Goal: Task Accomplishment & Management: Manage account settings

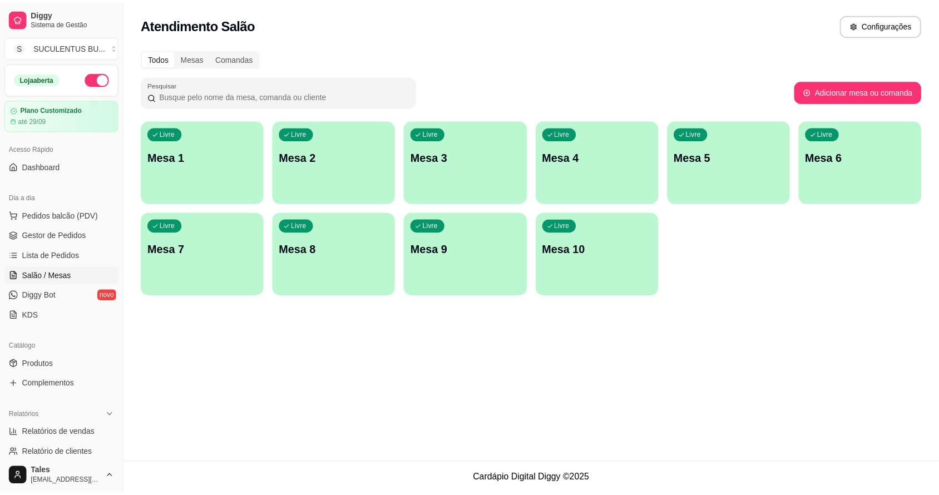
scroll to position [70, 0]
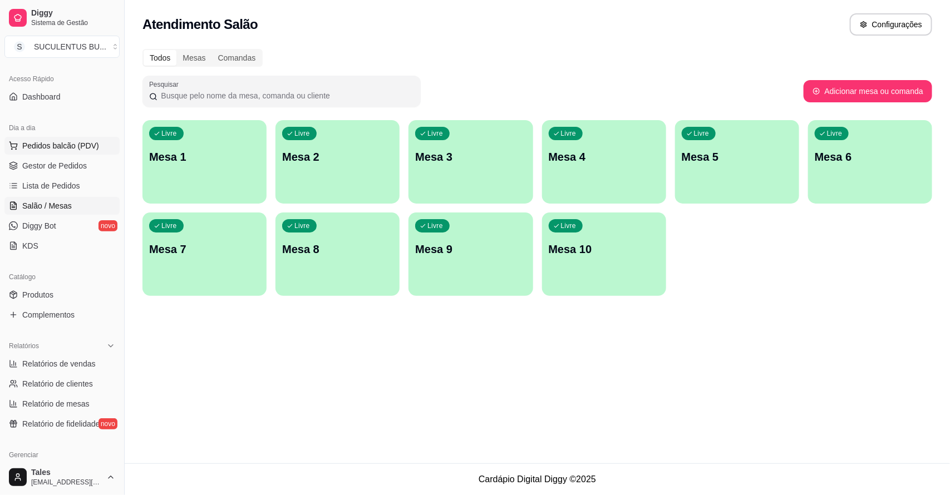
click at [87, 151] on span "Pedidos balcão (PDV)" at bounding box center [60, 145] width 77 height 11
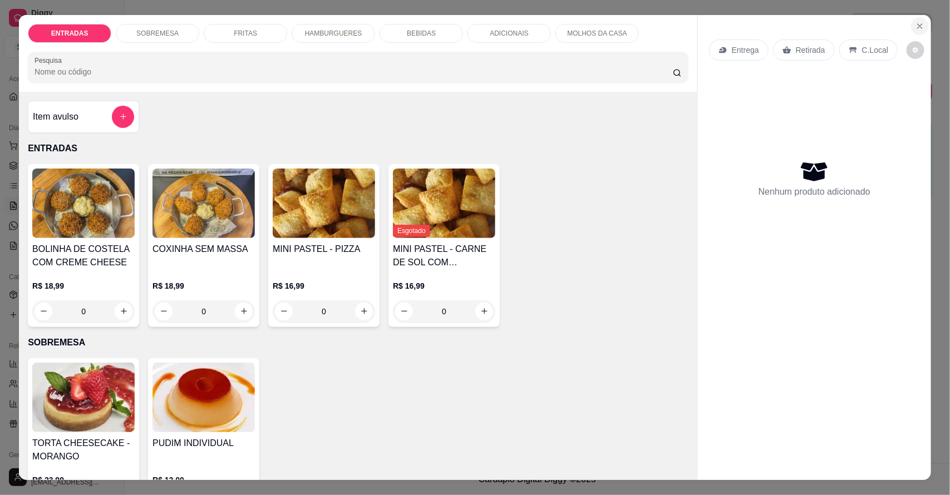
click at [917, 26] on icon "Close" at bounding box center [919, 26] width 9 height 9
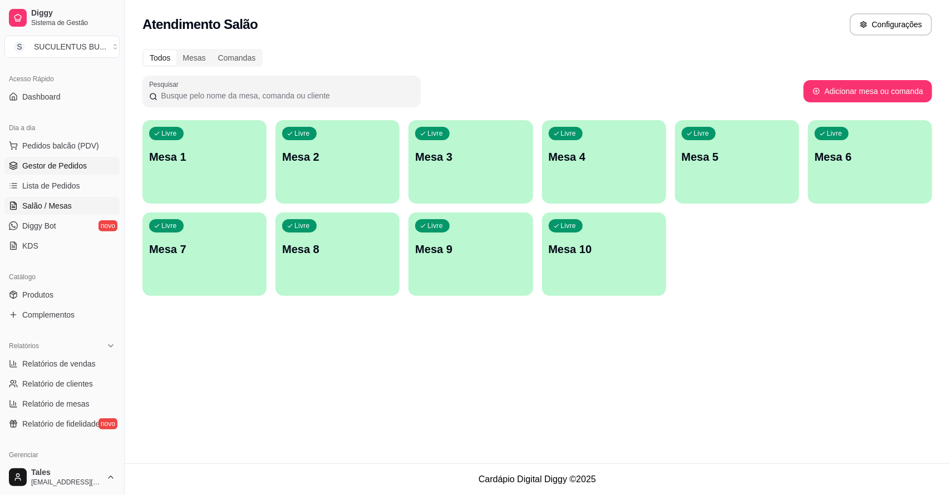
click at [31, 171] on span "Gestor de Pedidos" at bounding box center [54, 165] width 65 height 11
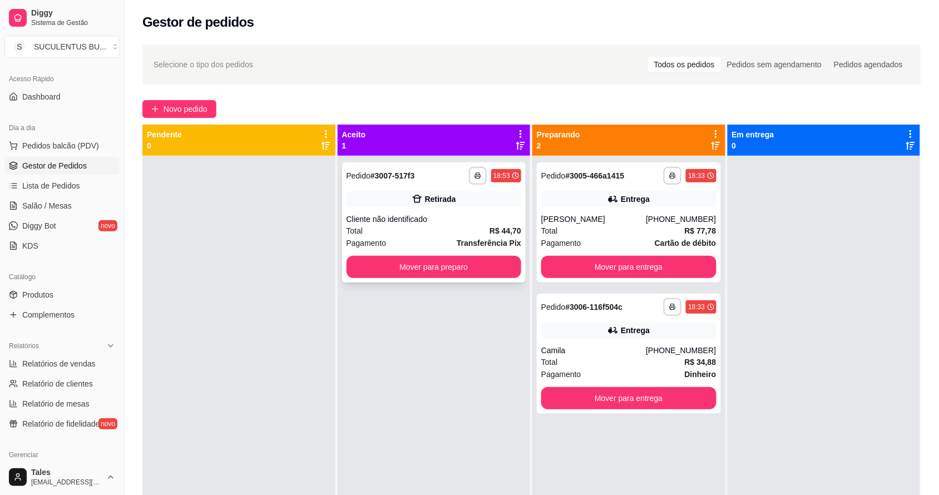
click at [462, 219] on div "Cliente não identificado" at bounding box center [434, 219] width 175 height 11
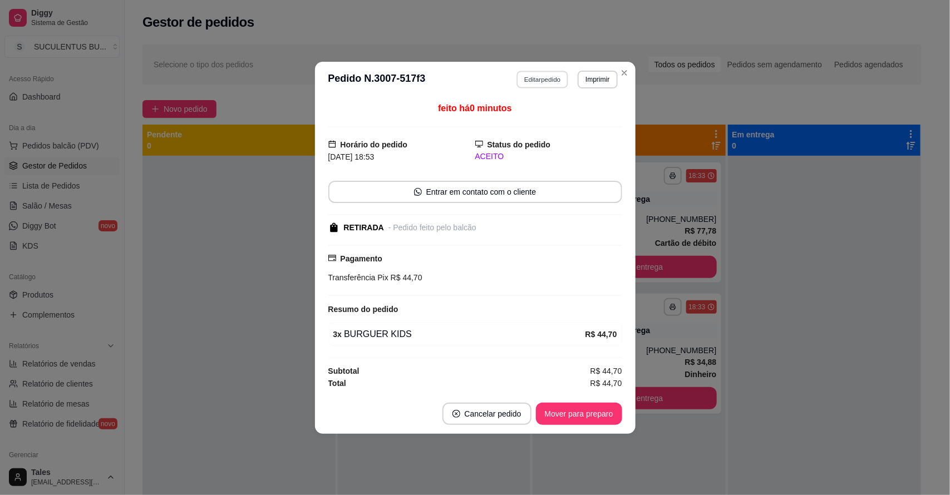
click at [533, 80] on button "Editar pedido" at bounding box center [542, 79] width 52 height 17
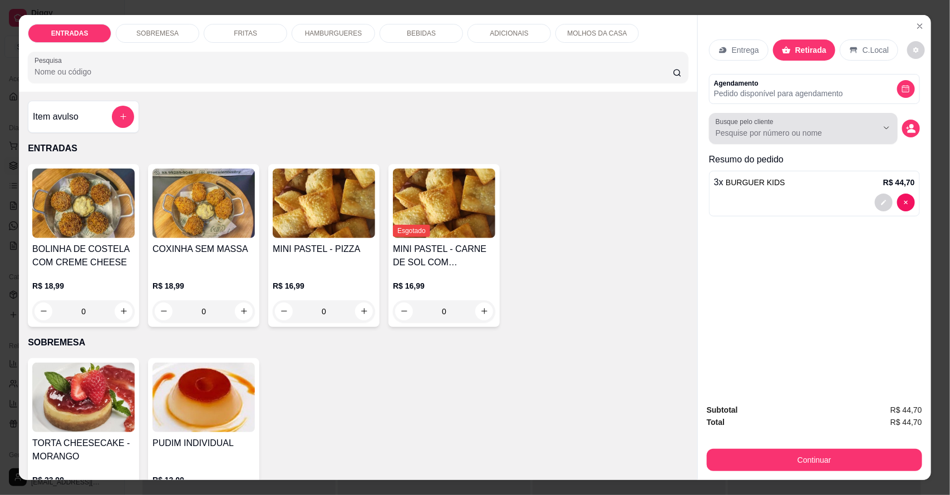
click at [811, 130] on input "Busque pelo cliente" at bounding box center [788, 132] width 144 height 11
type input "[PERSON_NAME] entregador"
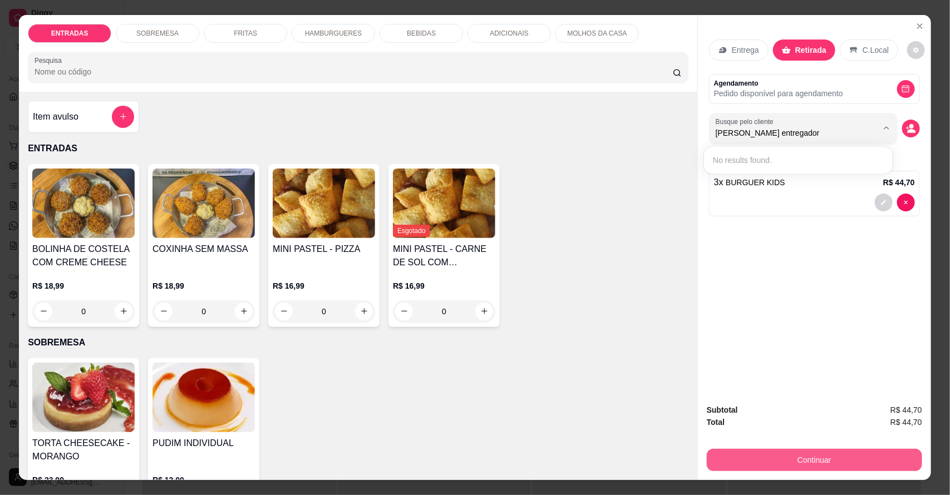
click at [833, 456] on button "Continuar" at bounding box center [814, 460] width 215 height 22
click at [841, 457] on button "Continuar" at bounding box center [814, 461] width 209 height 22
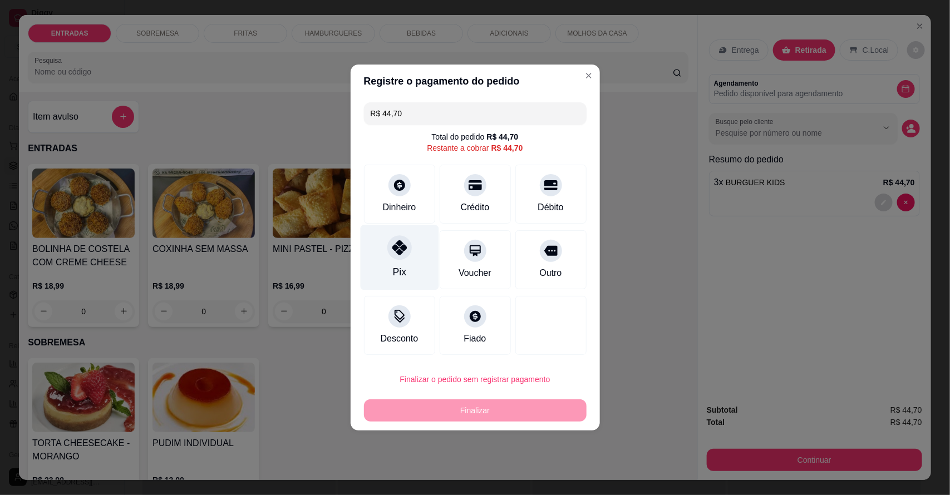
click at [405, 266] on div "Pix" at bounding box center [399, 257] width 78 height 65
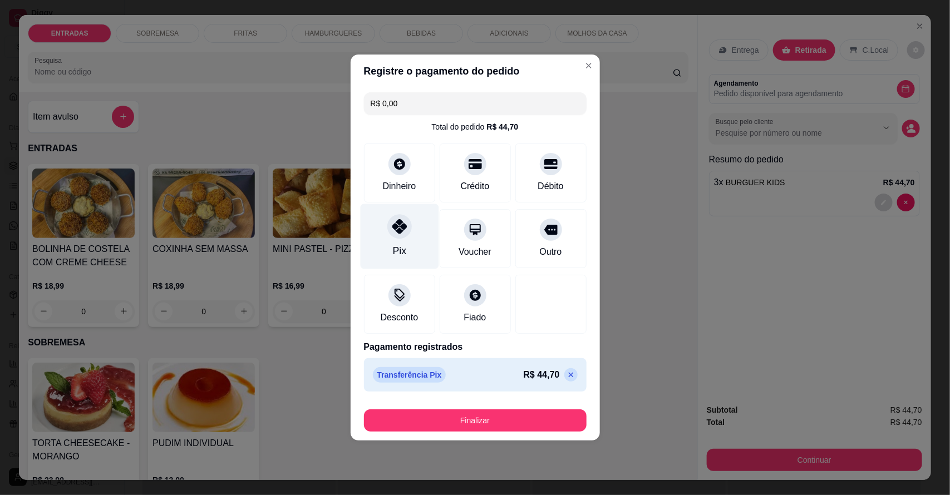
type input "R$ 0,00"
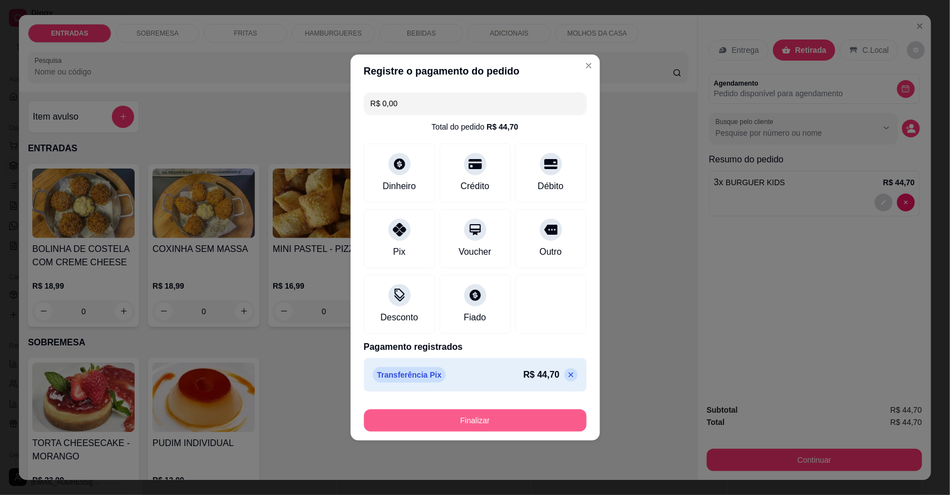
click at [481, 416] on button "Finalizar" at bounding box center [475, 421] width 223 height 22
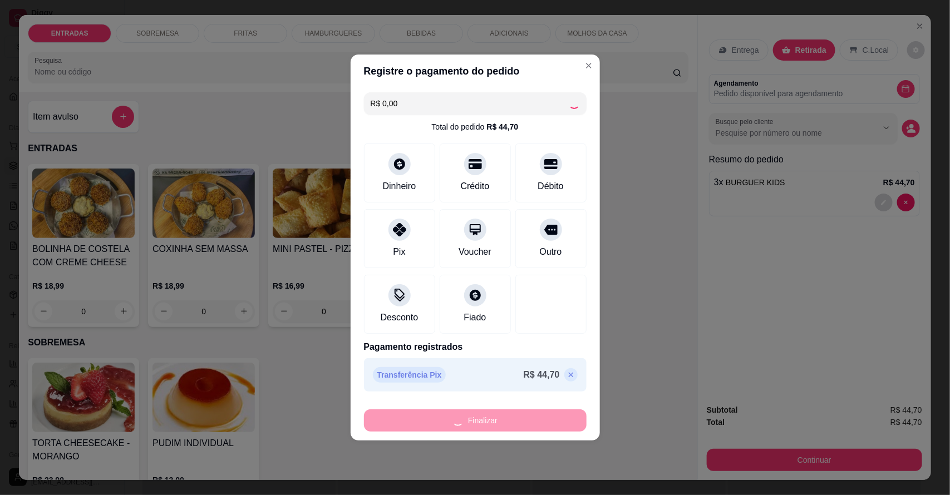
type input "0"
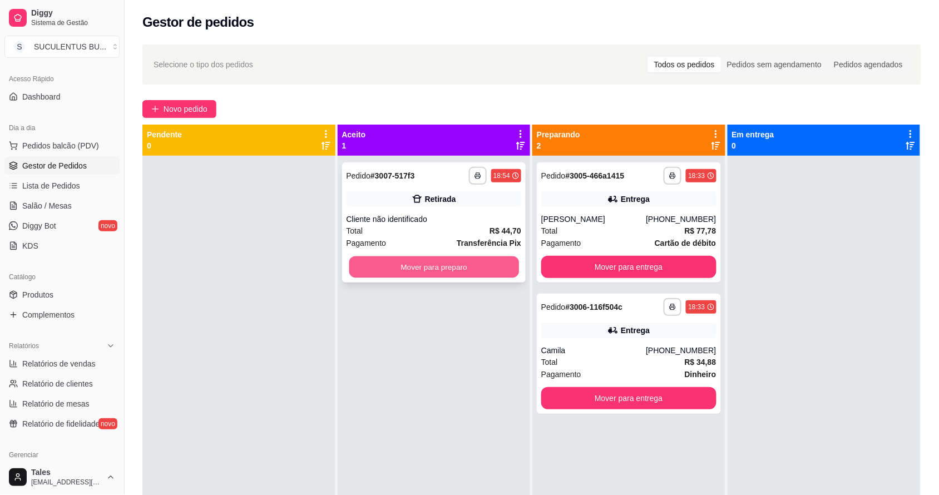
click at [476, 268] on button "Mover para preparo" at bounding box center [434, 268] width 170 height 22
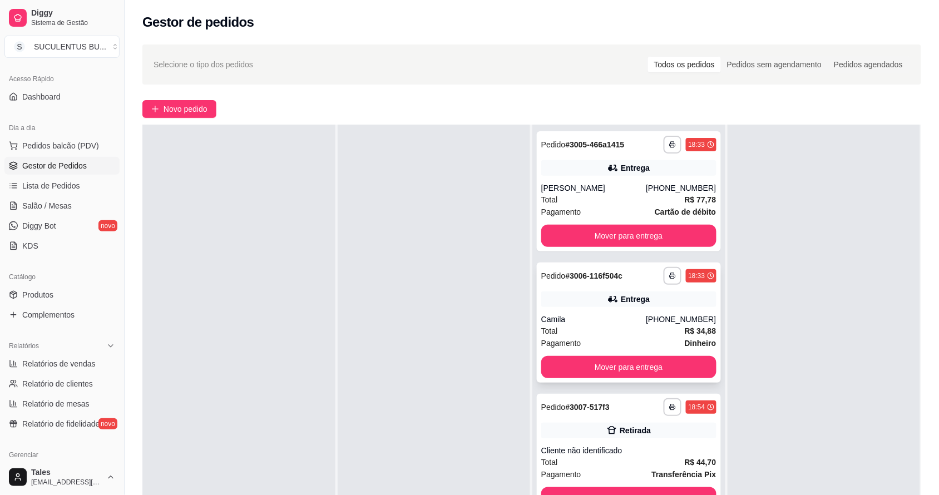
scroll to position [170, 0]
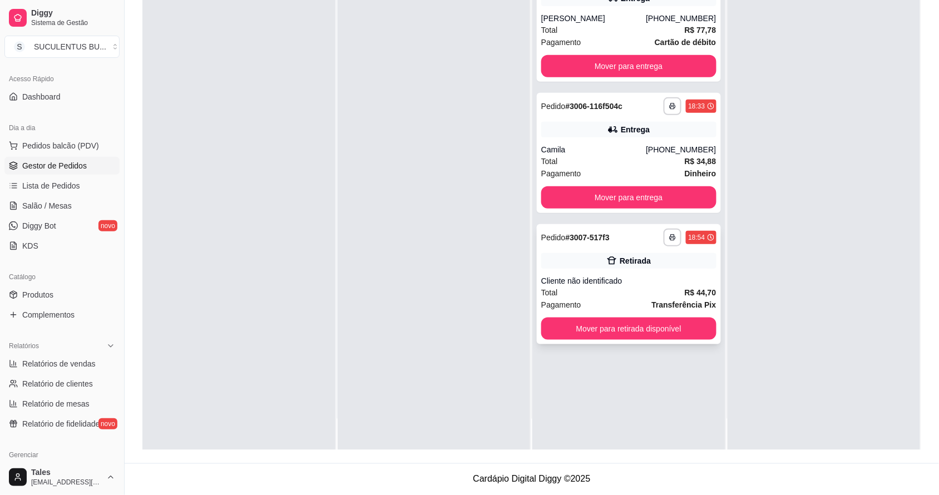
click at [590, 307] on div "Pagamento Transferência Pix" at bounding box center [628, 305] width 175 height 12
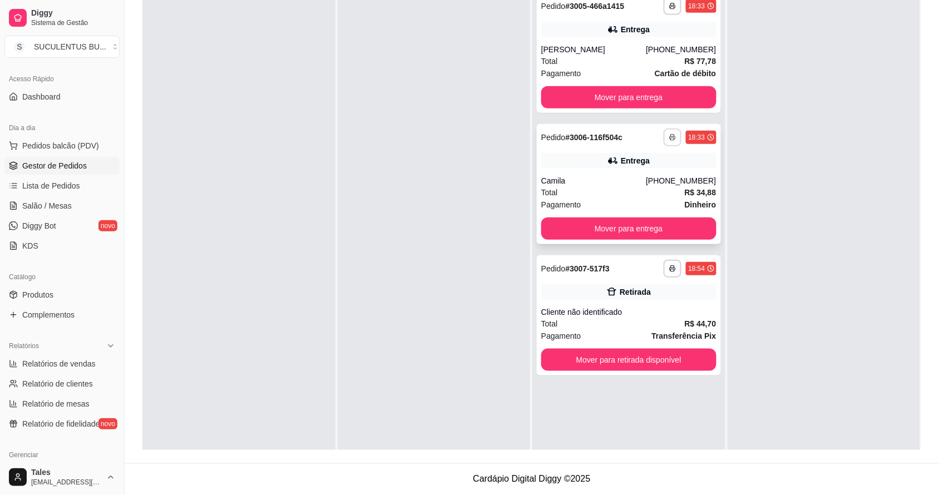
scroll to position [100, 0]
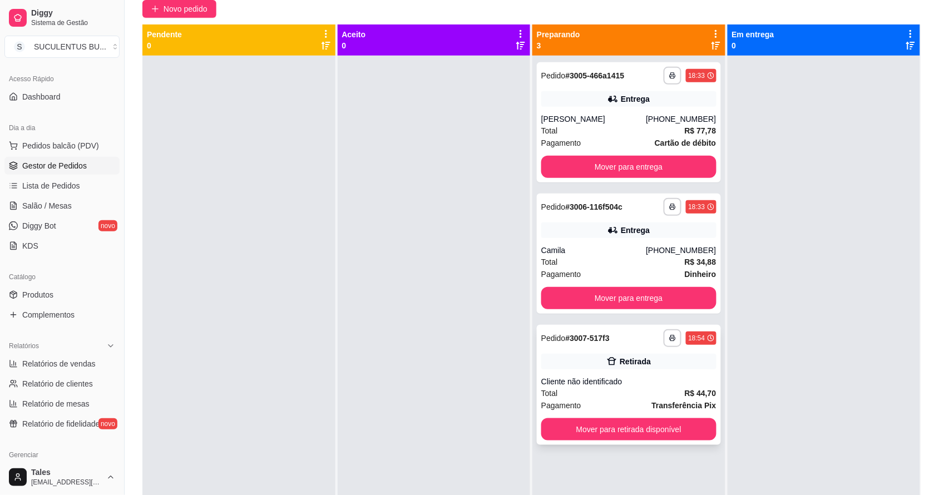
click at [686, 371] on div "**********" at bounding box center [629, 385] width 184 height 120
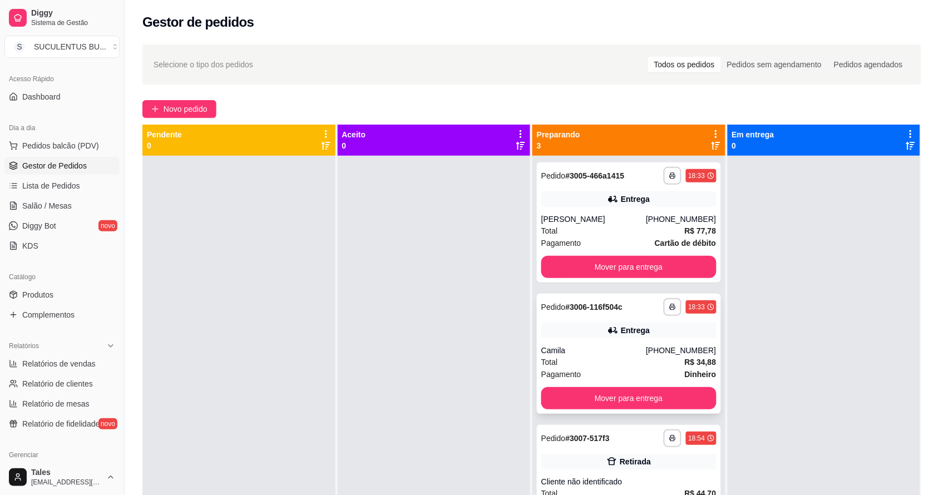
scroll to position [31, 0]
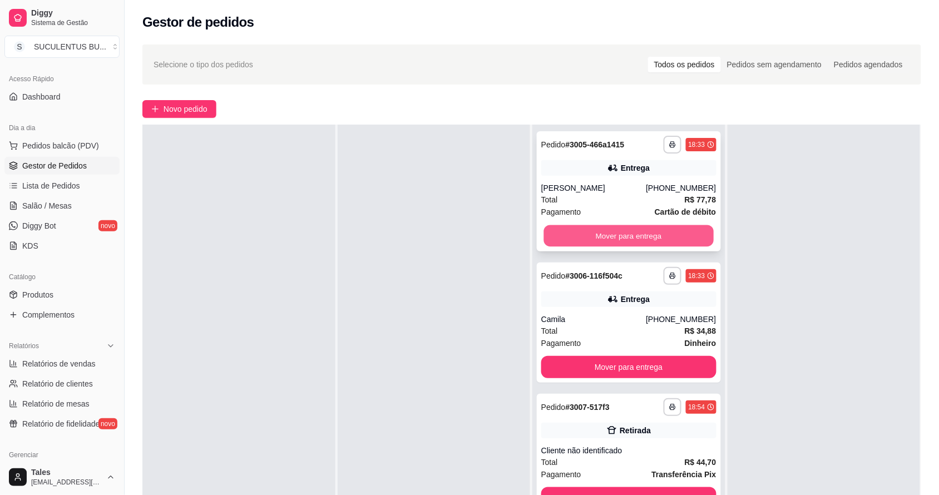
click at [661, 225] on button "Mover para entrega" at bounding box center [629, 236] width 170 height 22
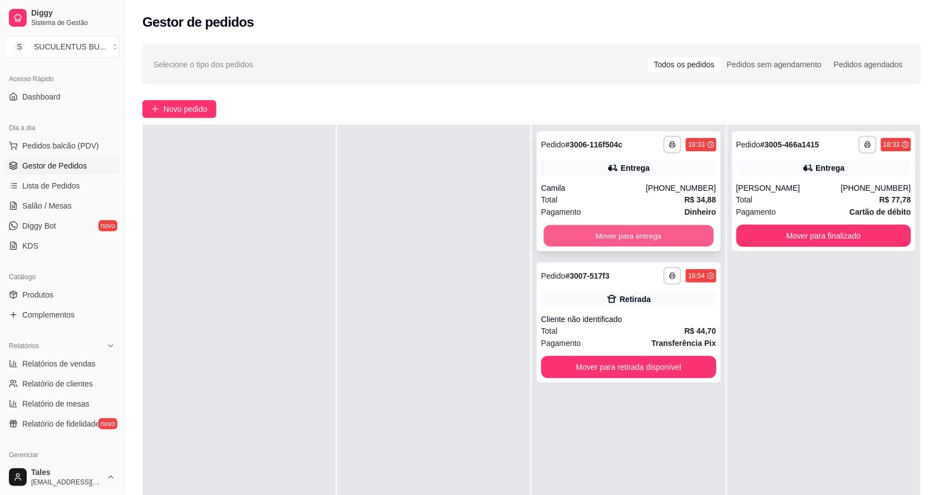
click at [669, 229] on button "Mover para entrega" at bounding box center [629, 236] width 170 height 22
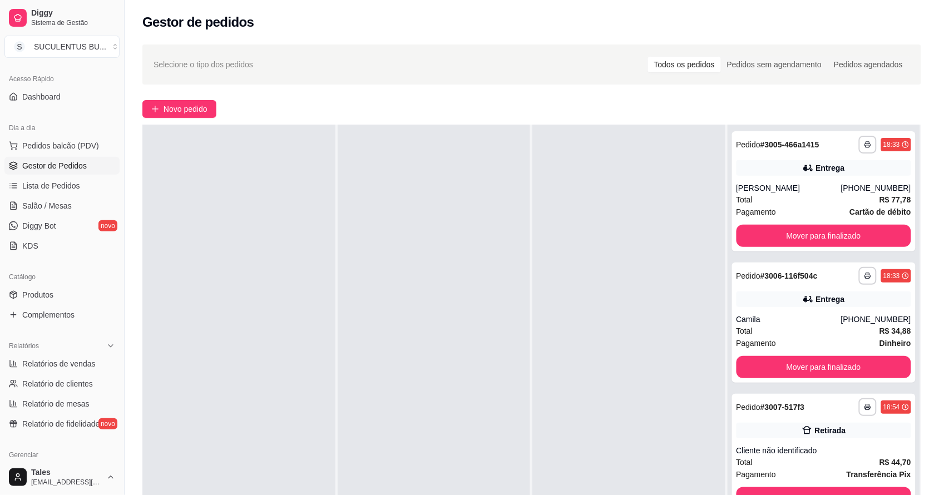
scroll to position [0, 0]
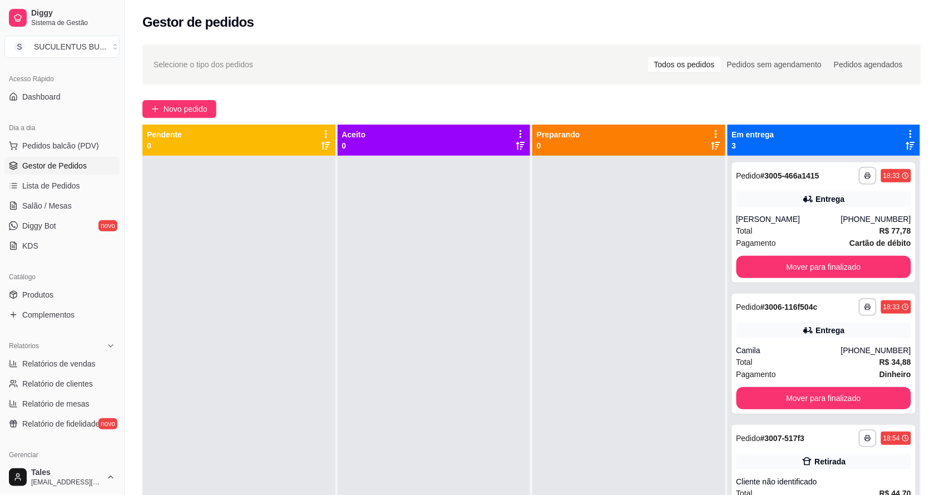
drag, startPoint x: 585, startPoint y: 170, endPoint x: 574, endPoint y: 209, distance: 40.5
click at [574, 209] on div at bounding box center [629, 403] width 193 height 495
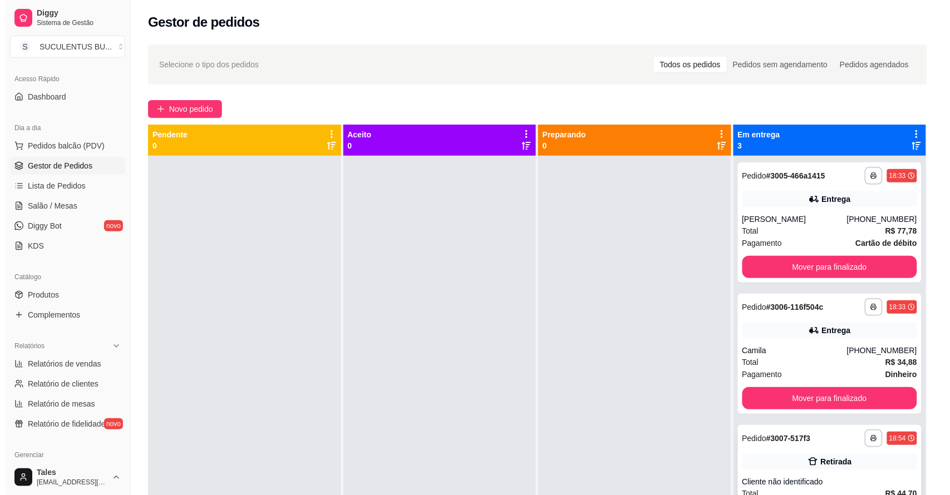
scroll to position [31, 0]
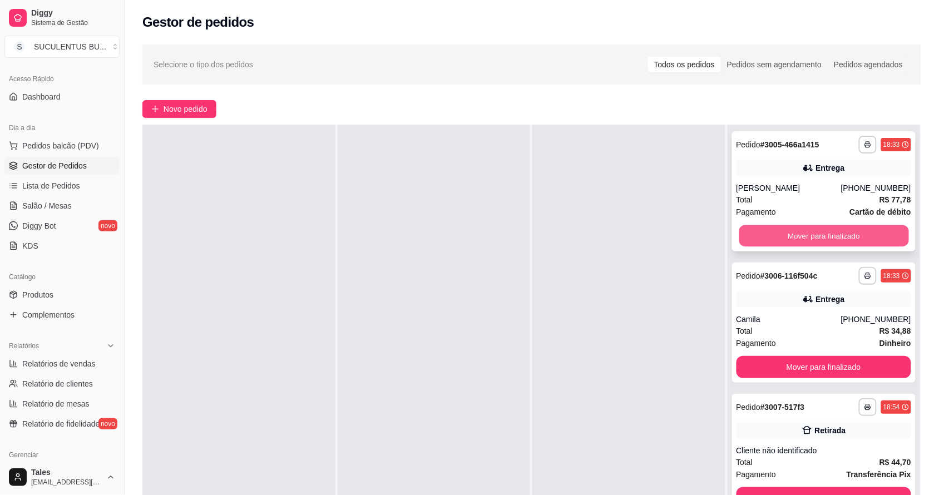
click at [818, 243] on button "Mover para finalizado" at bounding box center [824, 236] width 170 height 22
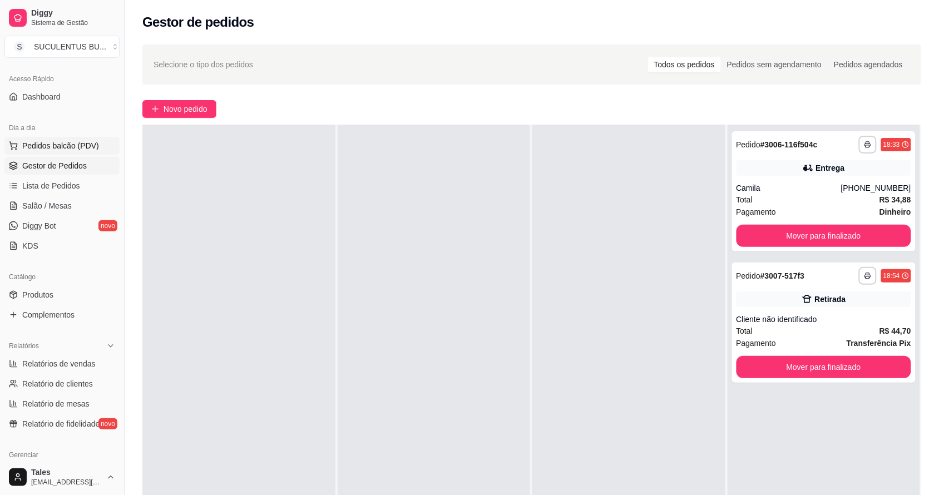
click at [37, 152] on button "Pedidos balcão (PDV)" at bounding box center [61, 146] width 115 height 18
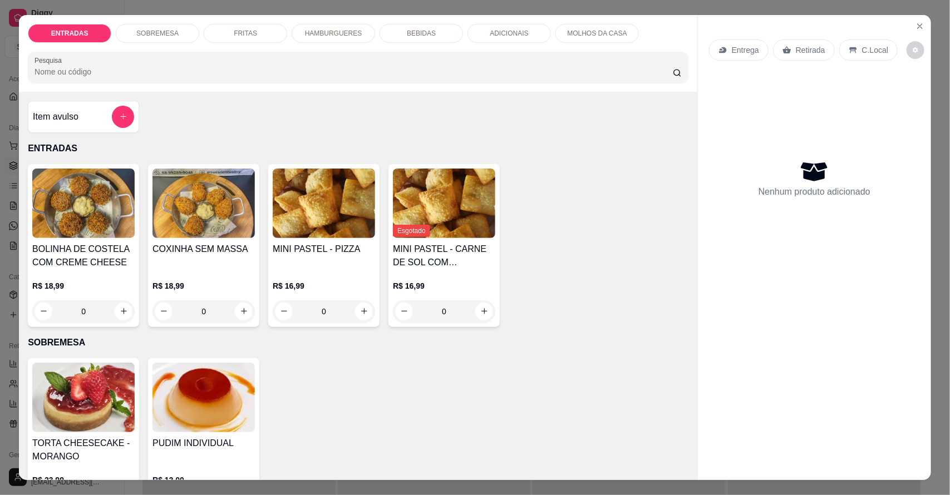
click at [348, 36] on p "HAMBURGUERES" at bounding box center [333, 33] width 57 height 9
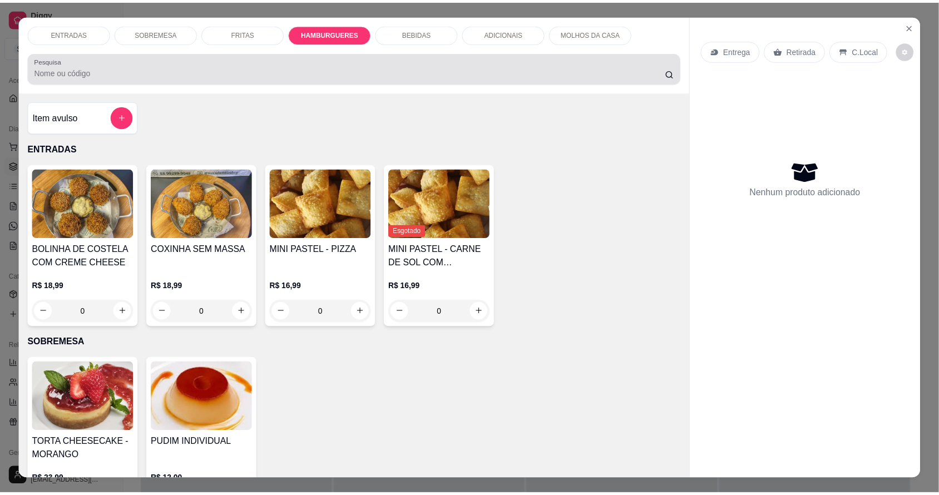
scroll to position [21, 0]
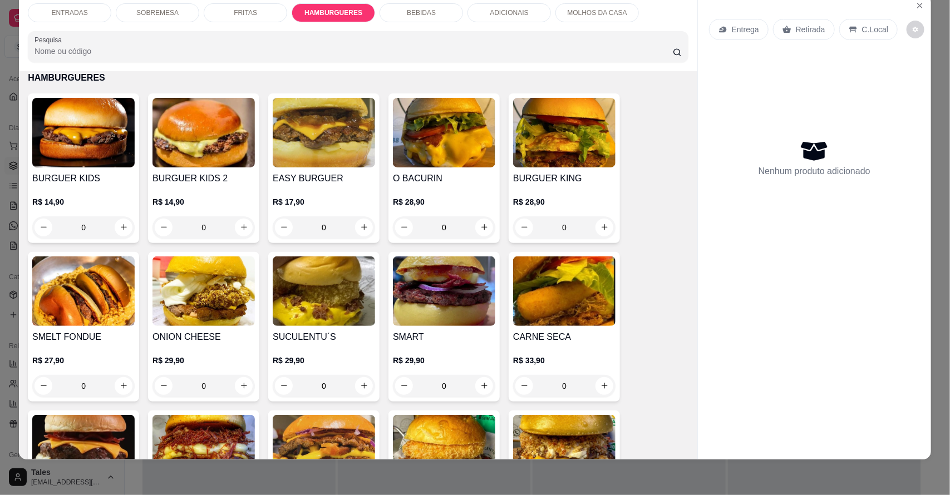
click at [358, 230] on div "0" at bounding box center [324, 227] width 102 height 22
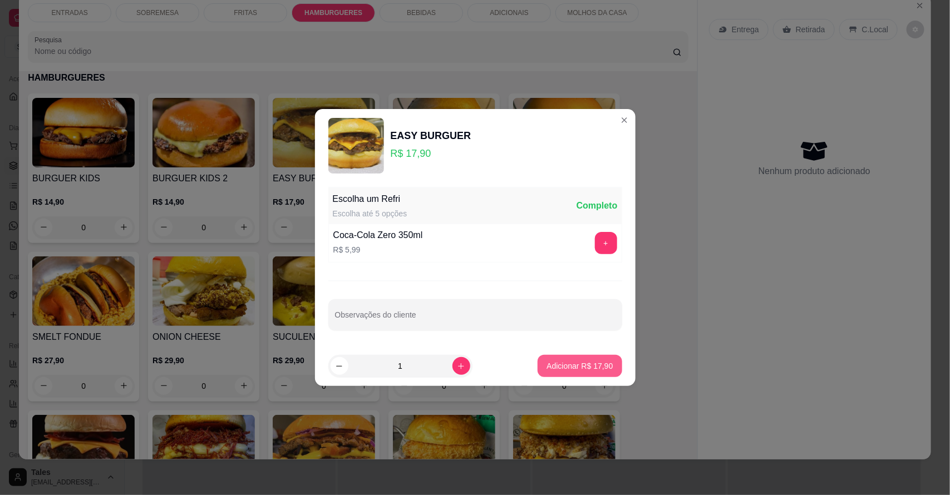
click at [574, 365] on p "Adicionar R$ 17,90" at bounding box center [579, 366] width 66 height 11
type input "1"
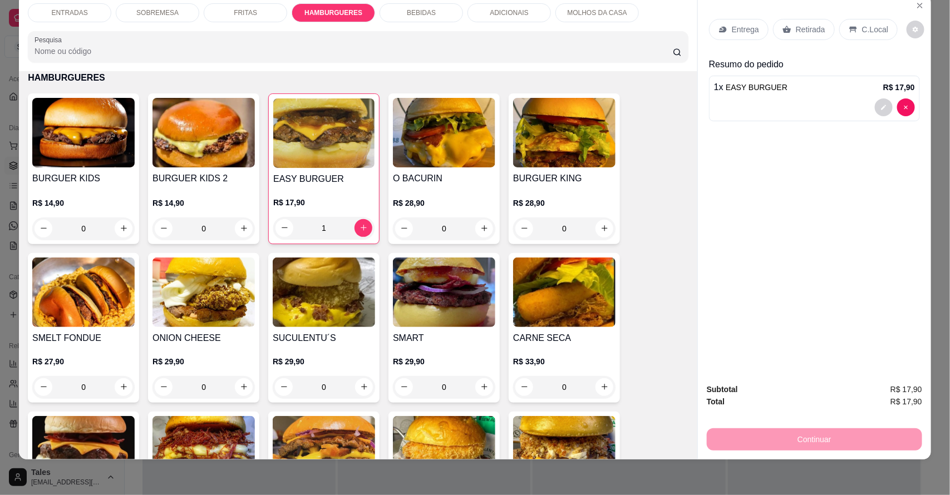
click at [357, 220] on div "1" at bounding box center [323, 228] width 101 height 22
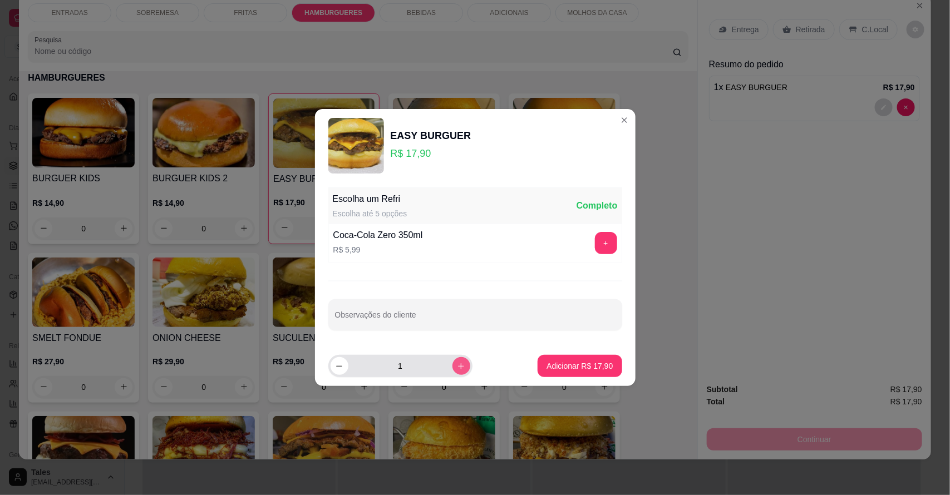
click at [457, 363] on icon "increase-product-quantity" at bounding box center [461, 366] width 8 height 8
type input "2"
click at [567, 363] on p "Adicionar R$ 35,80" at bounding box center [580, 366] width 65 height 11
type input "3"
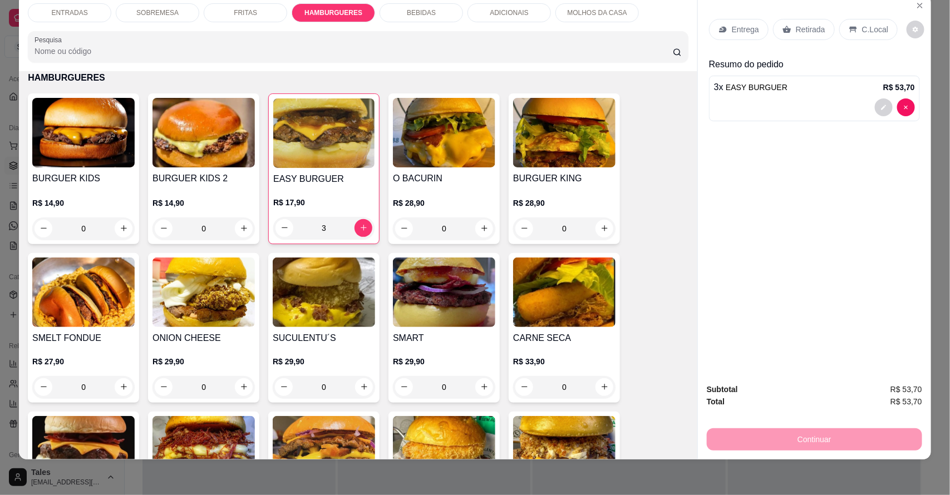
click at [788, 20] on div "Retirada" at bounding box center [804, 29] width 62 height 21
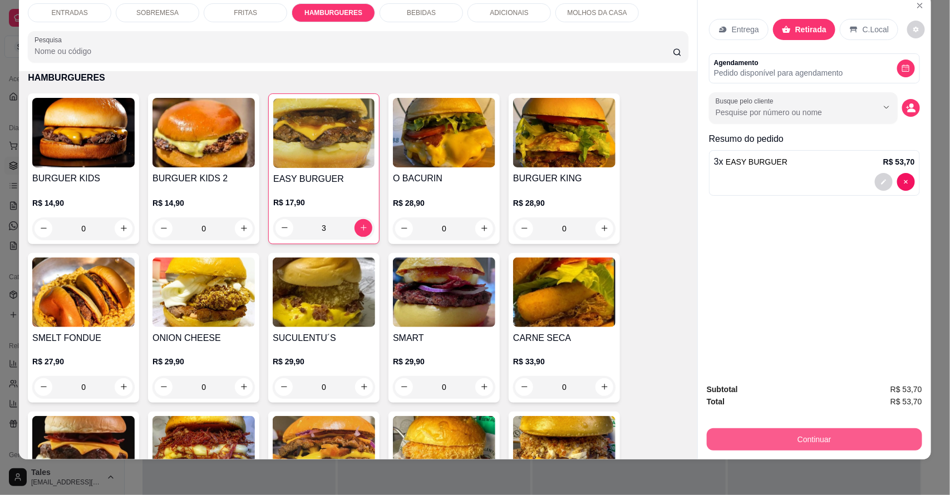
click at [832, 444] on button "Continuar" at bounding box center [814, 440] width 215 height 22
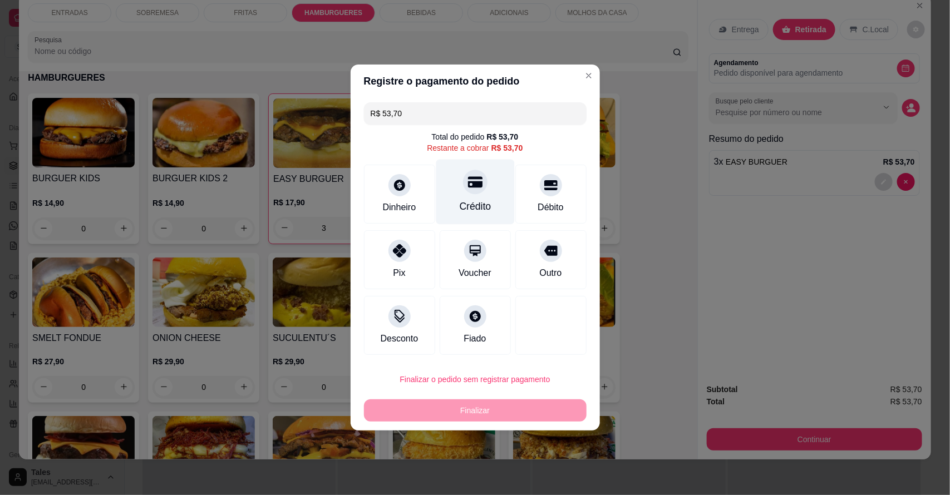
click at [471, 204] on div "Crédito" at bounding box center [475, 206] width 32 height 14
type input "R$ 0,00"
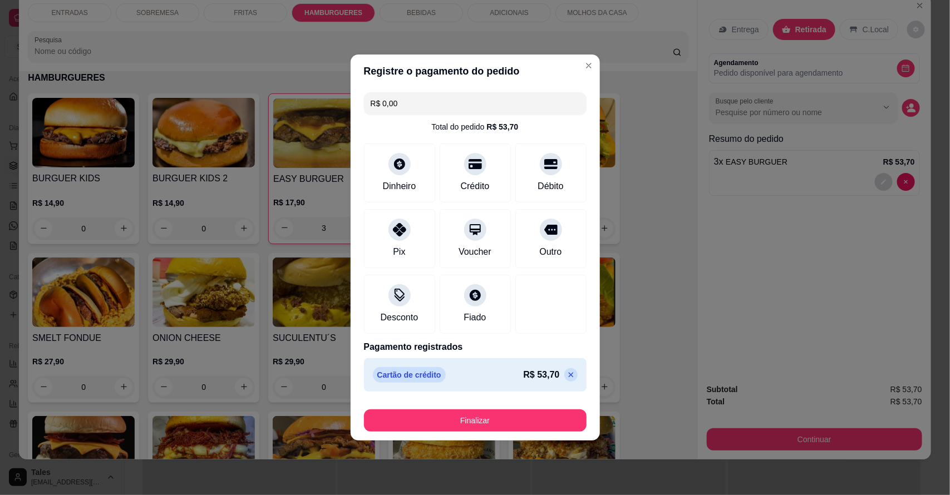
click at [481, 424] on button "Finalizar" at bounding box center [475, 421] width 223 height 22
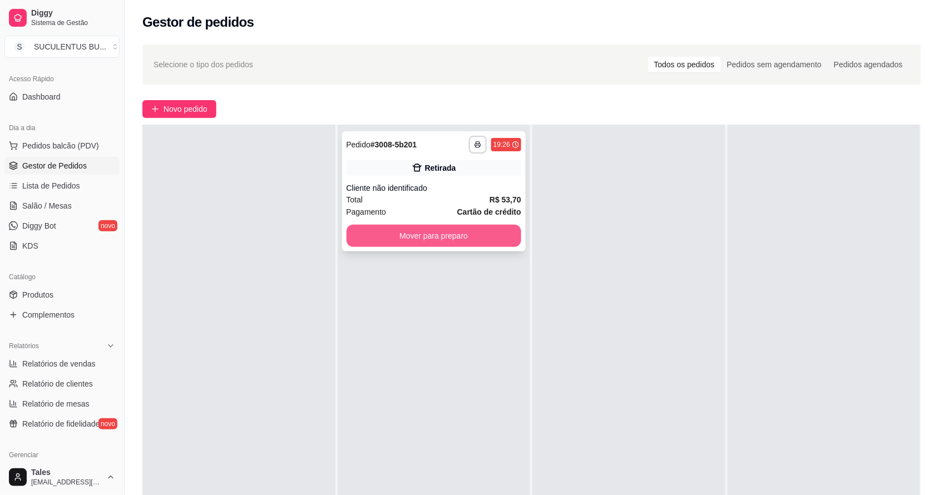
click at [437, 232] on button "Mover para preparo" at bounding box center [434, 236] width 175 height 22
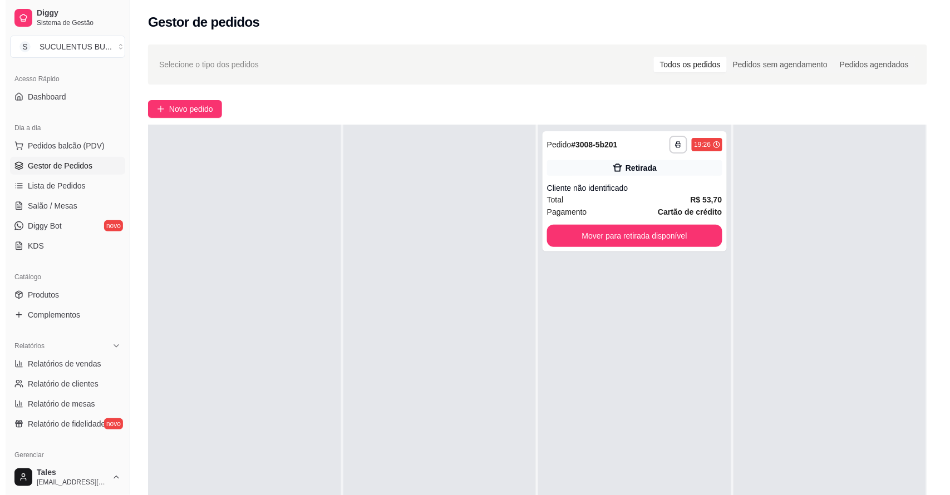
scroll to position [70, 0]
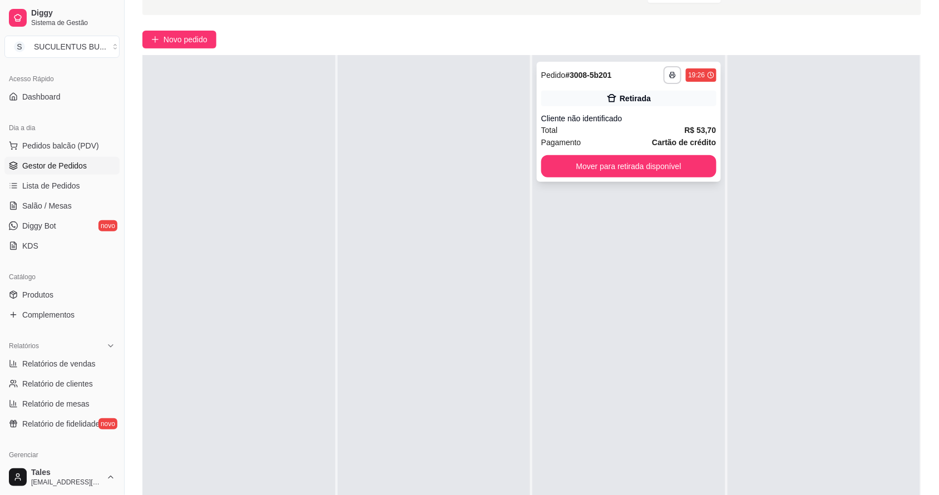
click at [686, 115] on div "Cliente não identificado" at bounding box center [628, 118] width 175 height 11
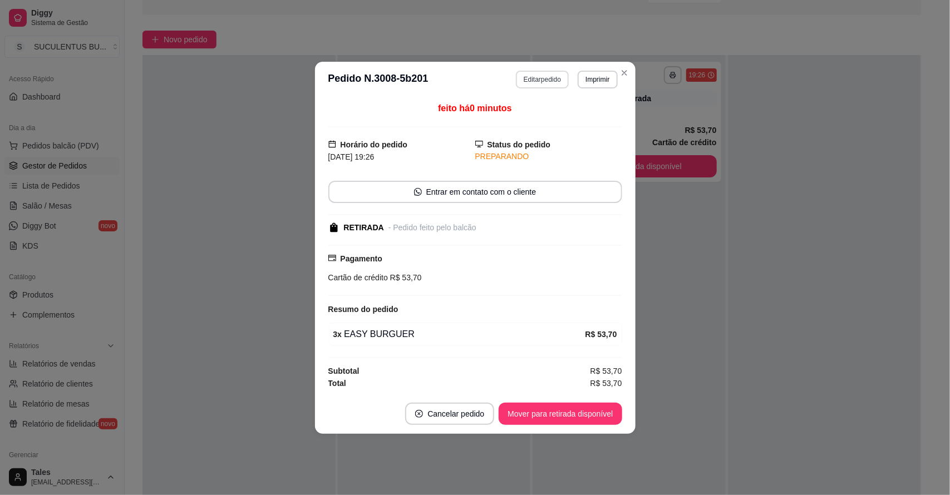
click at [555, 80] on button "Editar pedido" at bounding box center [542, 80] width 53 height 18
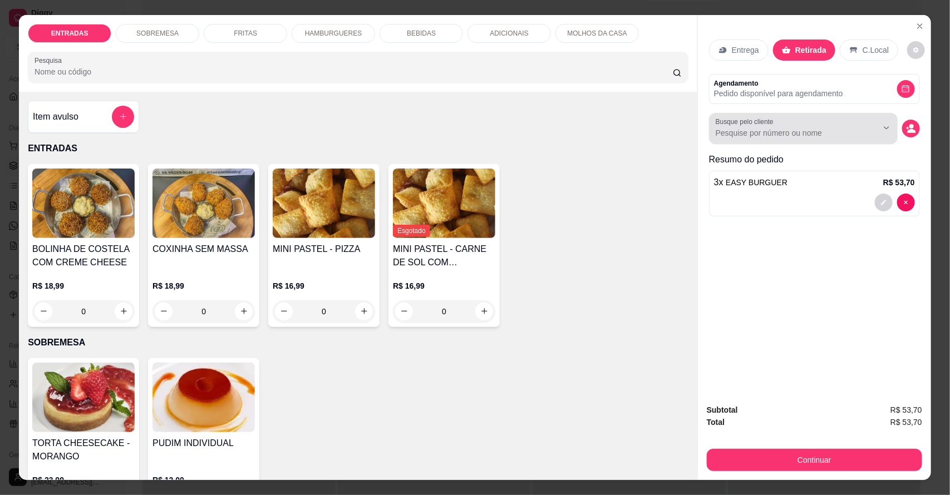
click at [853, 131] on input "Busque pelo cliente" at bounding box center [788, 132] width 144 height 11
type input "[PERSON_NAME]"
click at [804, 232] on div "Entrega Retirada C.Local Agendamento Pedido disponível para agendamento Busque …" at bounding box center [814, 205] width 233 height 381
click at [825, 126] on div at bounding box center [803, 128] width 175 height 22
type input "[PERSON_NAME]"
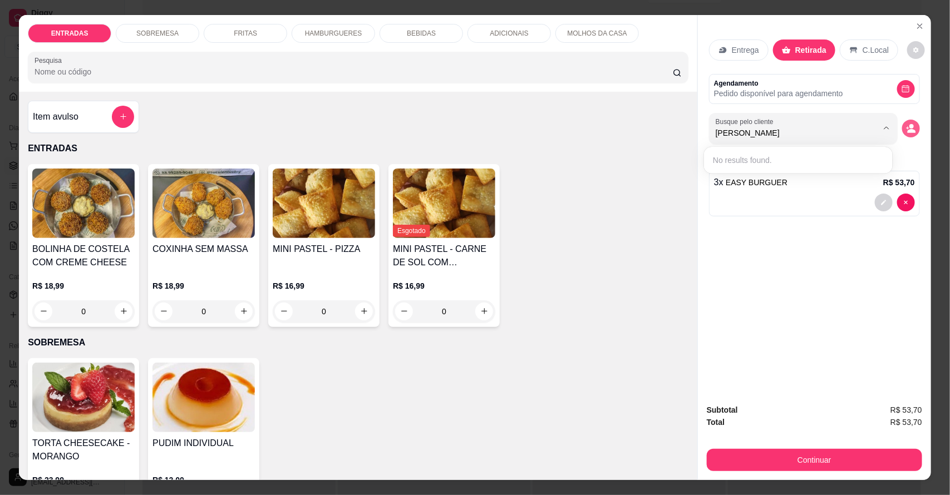
click at [909, 125] on circle "decrease-product-quantity" at bounding box center [911, 126] width 4 height 4
click at [906, 126] on icon "decrease-product-quantity" at bounding box center [911, 129] width 10 height 10
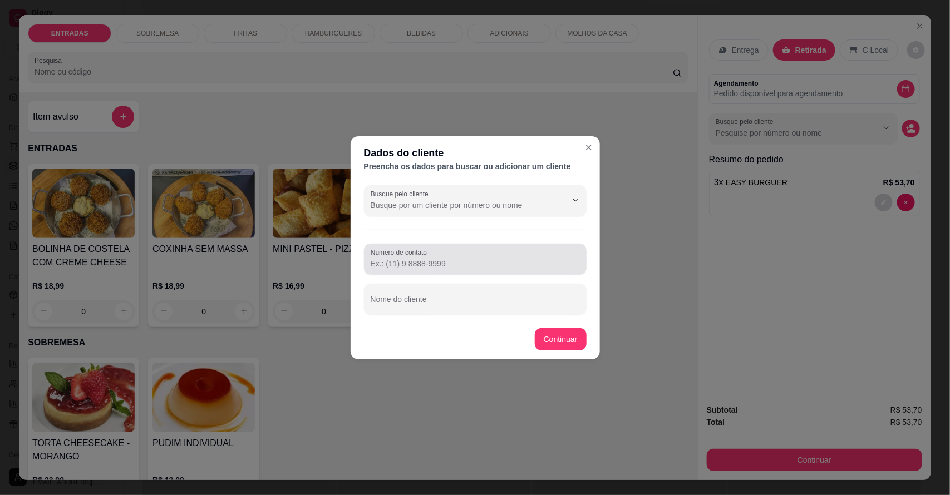
click at [452, 267] on input "Número de contato" at bounding box center [475, 263] width 209 height 11
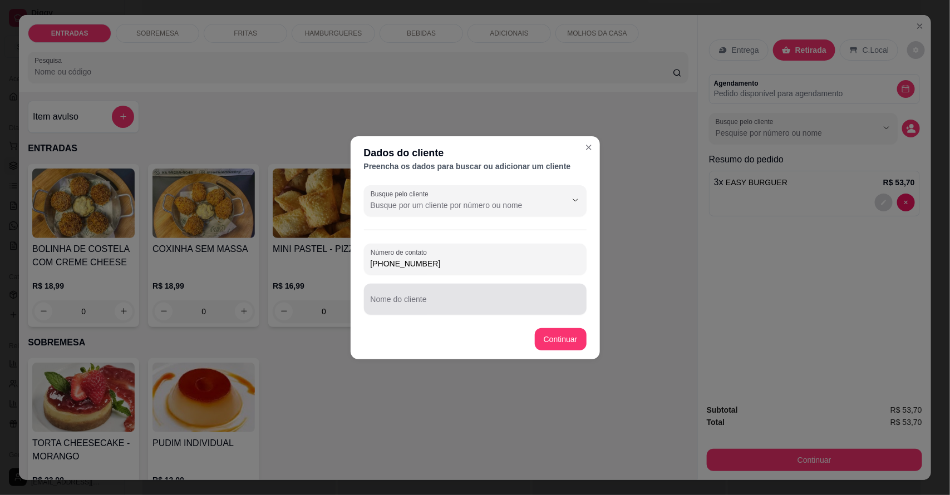
type input "[PHONE_NUMBER]"
click at [455, 310] on div "Nome do cliente" at bounding box center [475, 299] width 223 height 31
type input "[PERSON_NAME]"
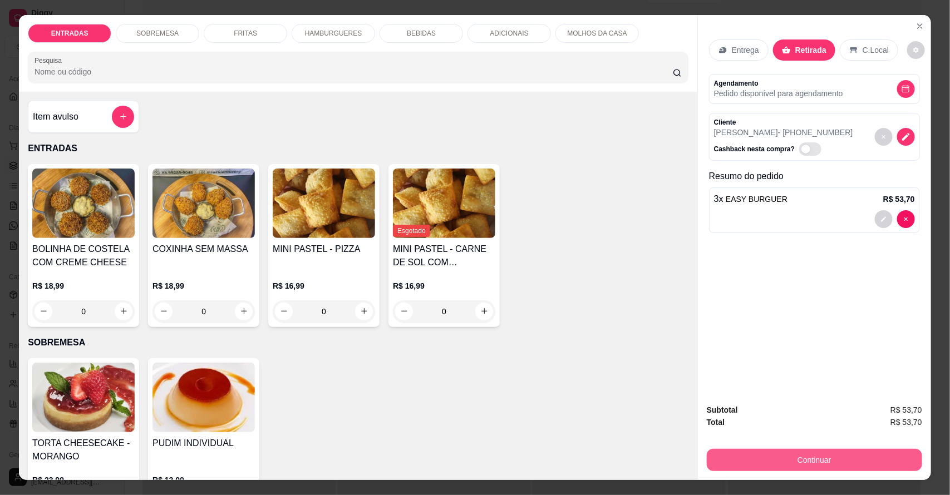
click at [827, 457] on button "Continuar" at bounding box center [814, 460] width 215 height 22
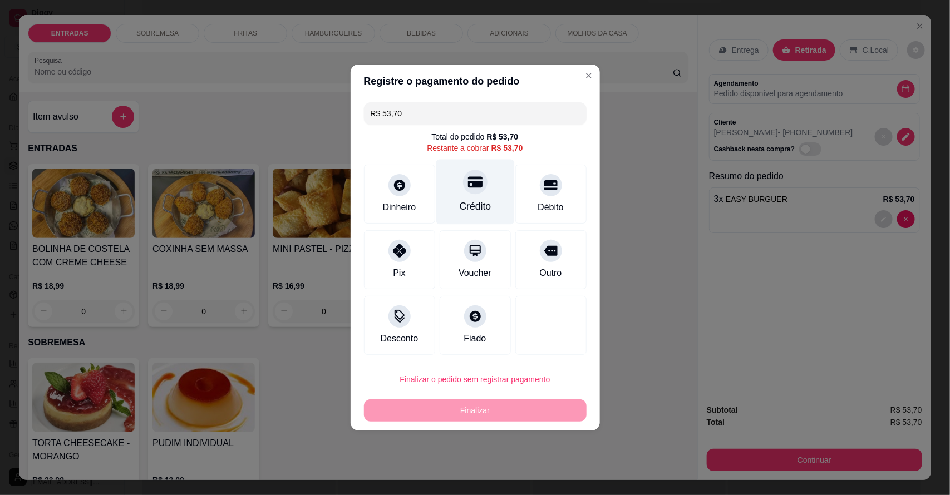
click at [476, 201] on div "Crédito" at bounding box center [475, 206] width 32 height 14
type input "R$ 0,00"
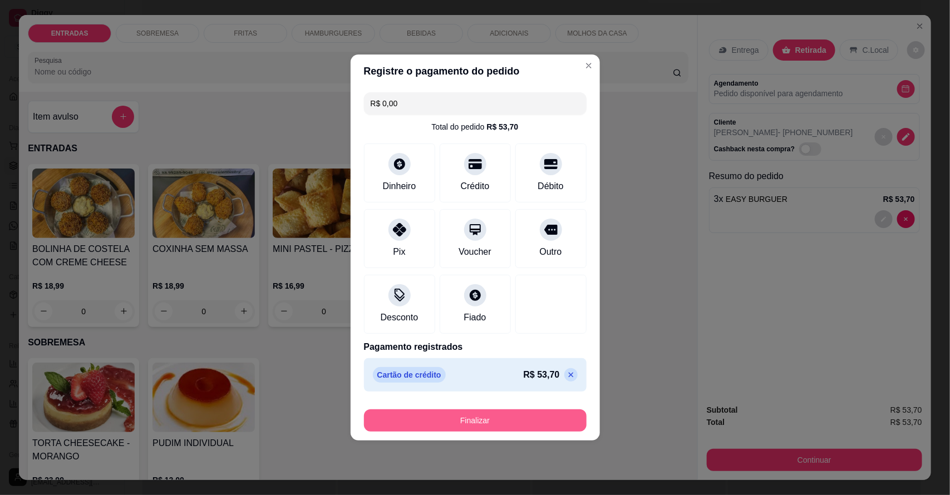
click at [479, 429] on button "Finalizar" at bounding box center [475, 421] width 223 height 22
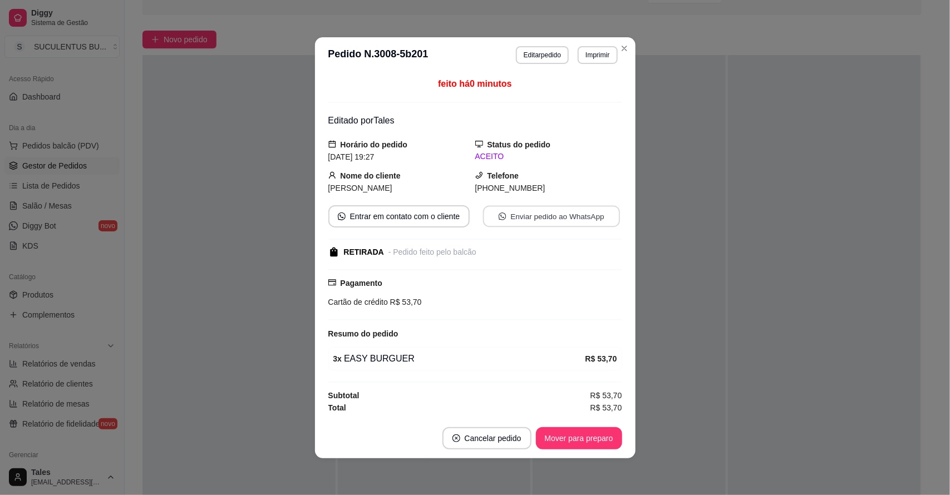
click at [588, 212] on button "Enviar pedido ao WhatsApp" at bounding box center [550, 216] width 137 height 22
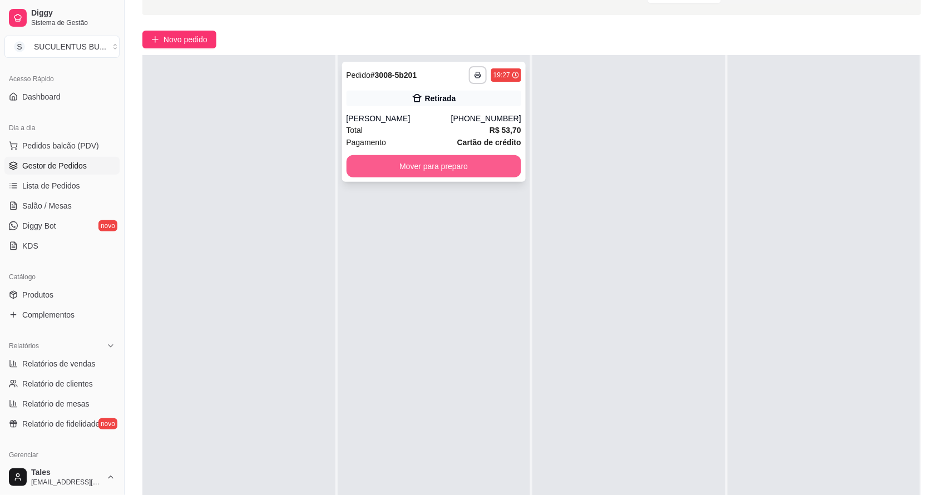
click at [491, 162] on button "Mover para preparo" at bounding box center [434, 166] width 175 height 22
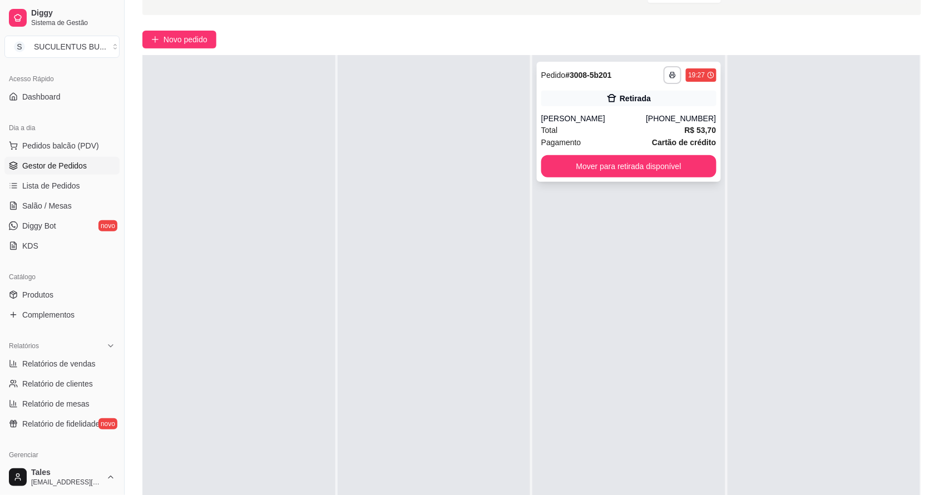
click at [682, 112] on div "**********" at bounding box center [629, 122] width 184 height 120
click at [40, 146] on span "Pedidos balcão (PDV)" at bounding box center [60, 145] width 77 height 11
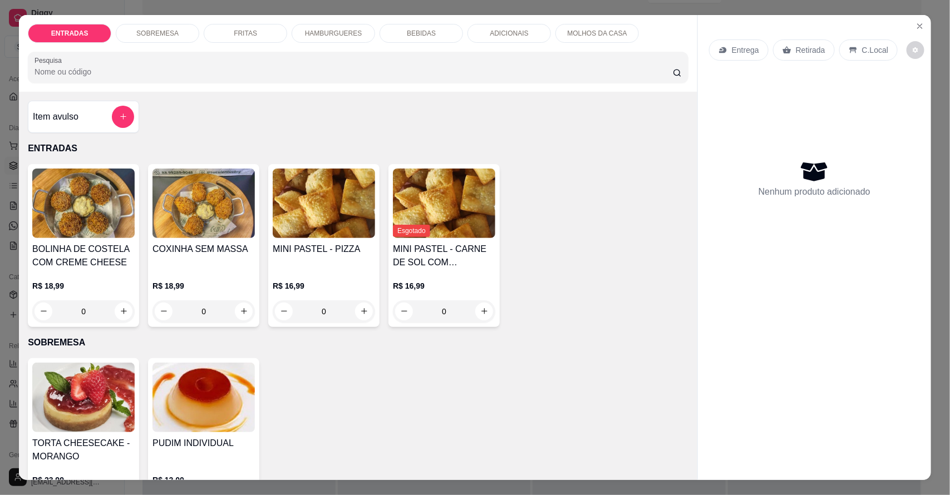
click at [732, 52] on p "Entrega" at bounding box center [745, 50] width 27 height 11
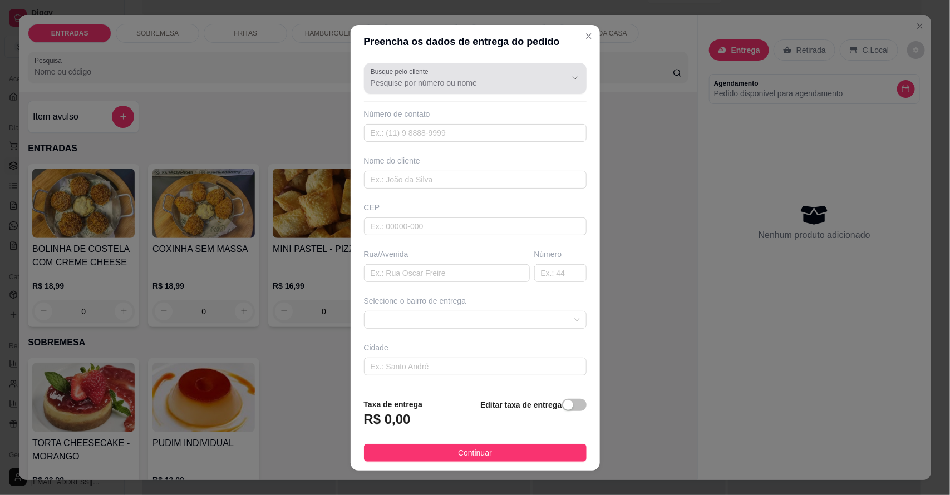
click at [434, 79] on input "Busque pelo cliente" at bounding box center [460, 82] width 178 height 11
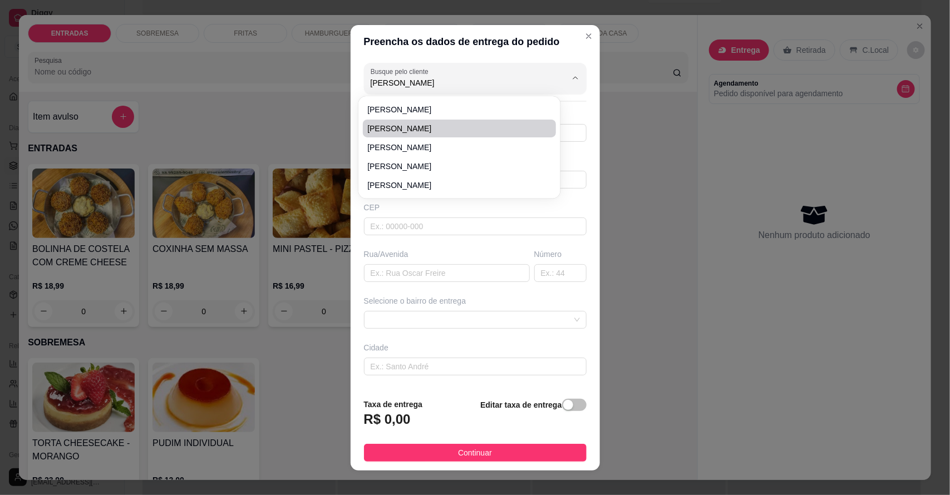
click at [425, 124] on span "[PERSON_NAME]" at bounding box center [453, 128] width 173 height 11
type input "[PERSON_NAME]"
type input "88992022539"
type input "[PERSON_NAME]"
type input "Salitre"
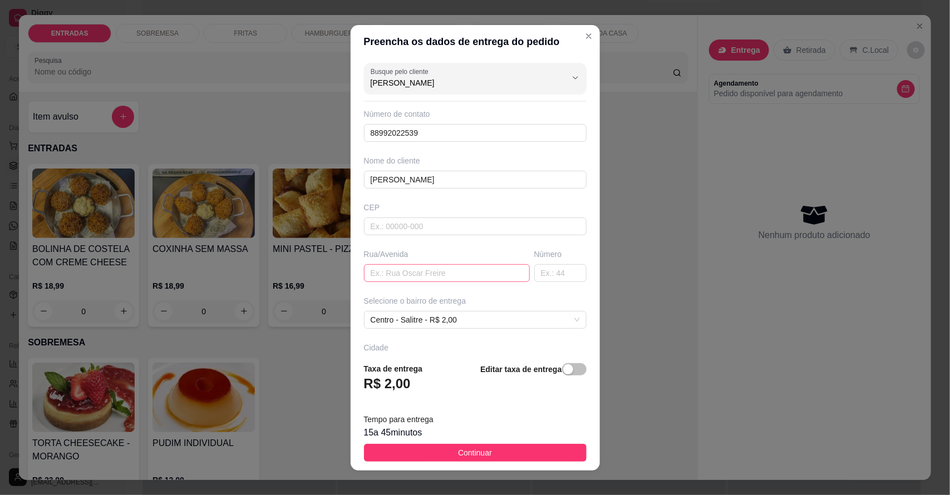
type input "[PERSON_NAME]"
click at [417, 268] on input "text" at bounding box center [447, 273] width 166 height 18
click at [474, 449] on span "Continuar" at bounding box center [475, 453] width 34 height 12
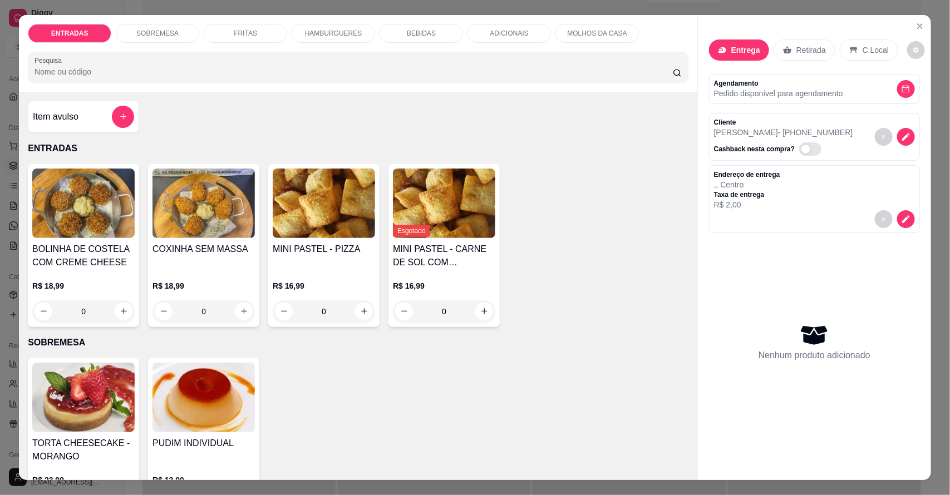
click at [346, 34] on p "HAMBURGUERES" at bounding box center [333, 33] width 57 height 9
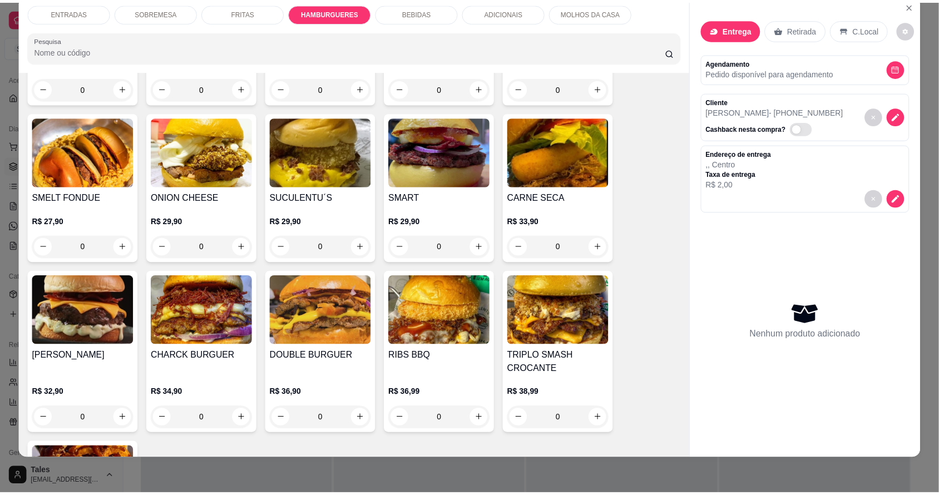
scroll to position [1013, 0]
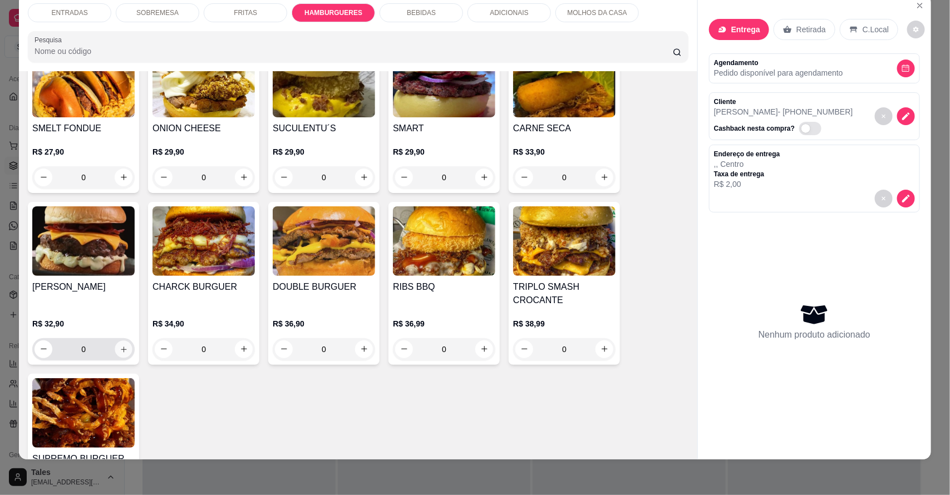
click at [122, 349] on button "increase-product-quantity" at bounding box center [123, 349] width 17 height 17
type input "1"
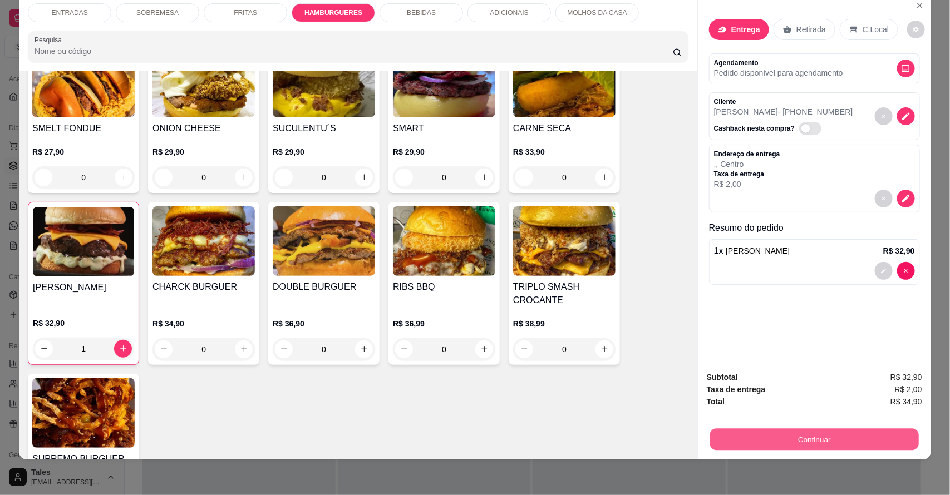
click at [830, 436] on button "Continuar" at bounding box center [814, 440] width 209 height 22
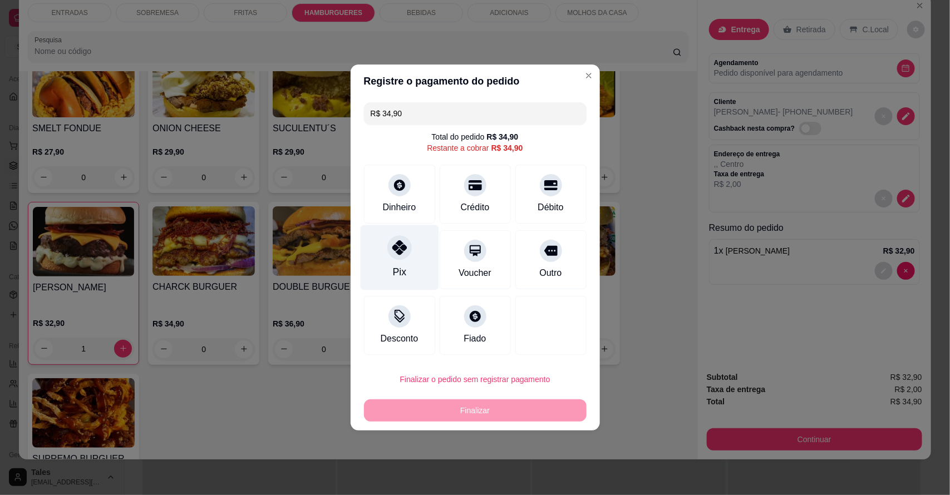
click at [392, 246] on icon at bounding box center [399, 247] width 14 height 14
type input "R$ 0,00"
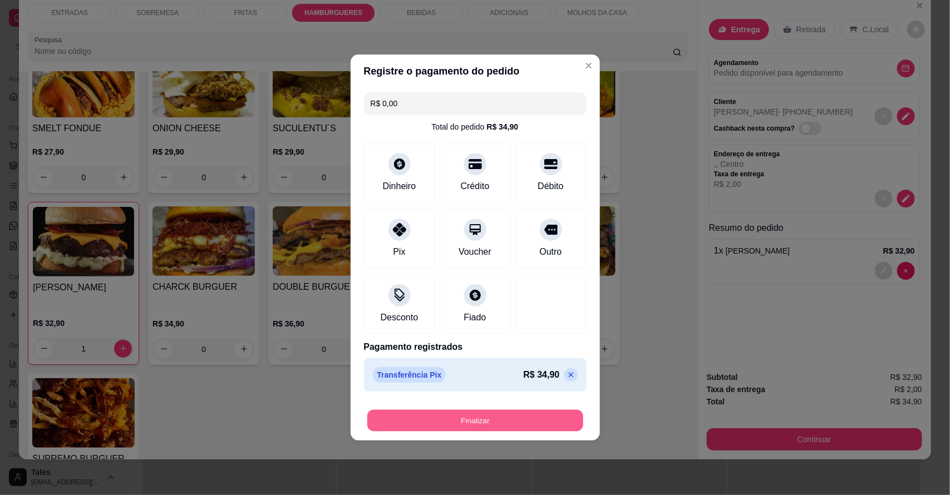
click at [493, 418] on button "Finalizar" at bounding box center [475, 421] width 216 height 22
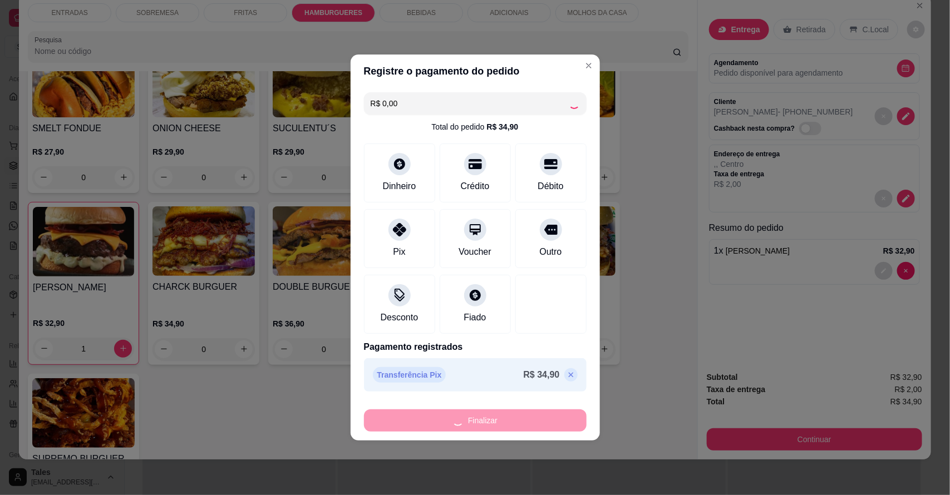
type input "0"
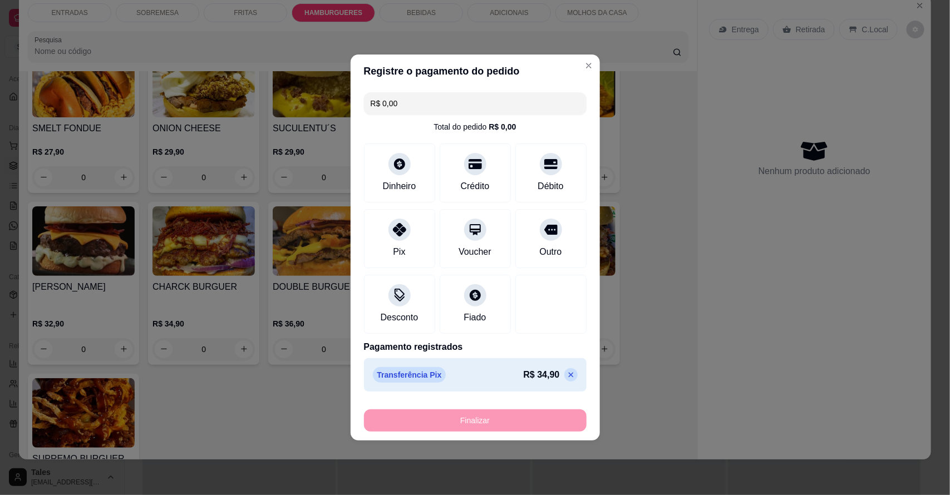
type input "-R$ 34,90"
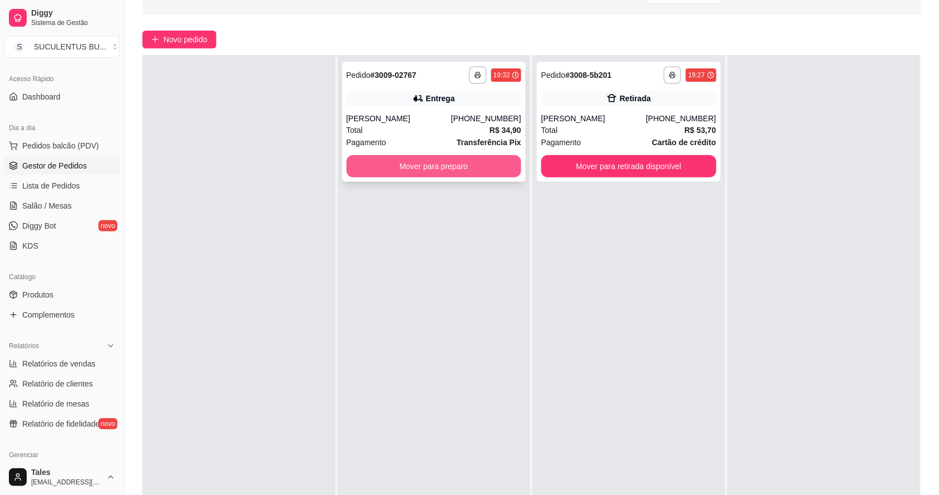
click at [439, 159] on button "Mover para preparo" at bounding box center [434, 166] width 175 height 22
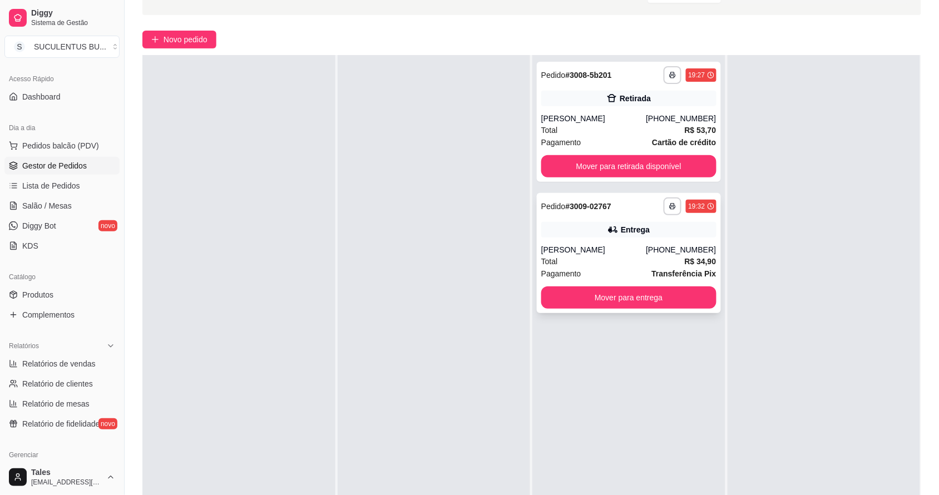
click at [657, 225] on div "Entrega" at bounding box center [628, 230] width 175 height 16
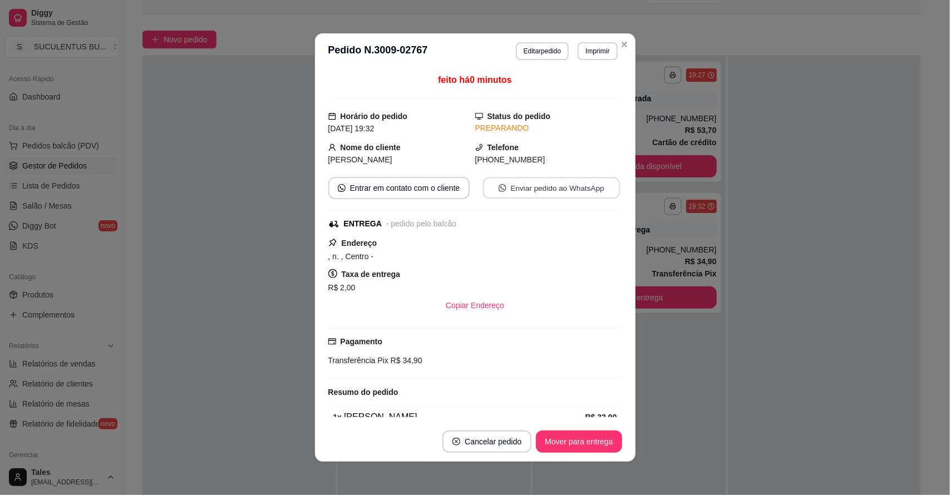
click at [566, 191] on button "Enviar pedido ao WhatsApp" at bounding box center [550, 189] width 137 height 22
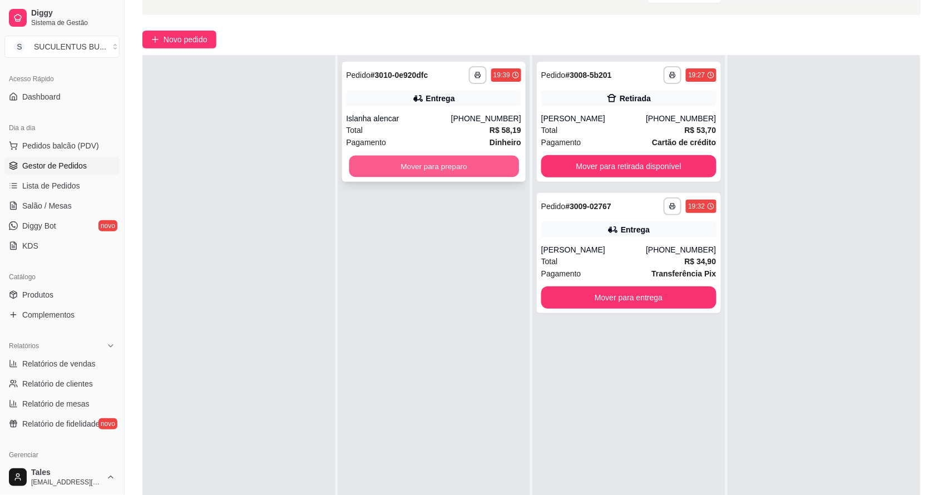
click at [476, 162] on button "Mover para preparo" at bounding box center [434, 167] width 170 height 22
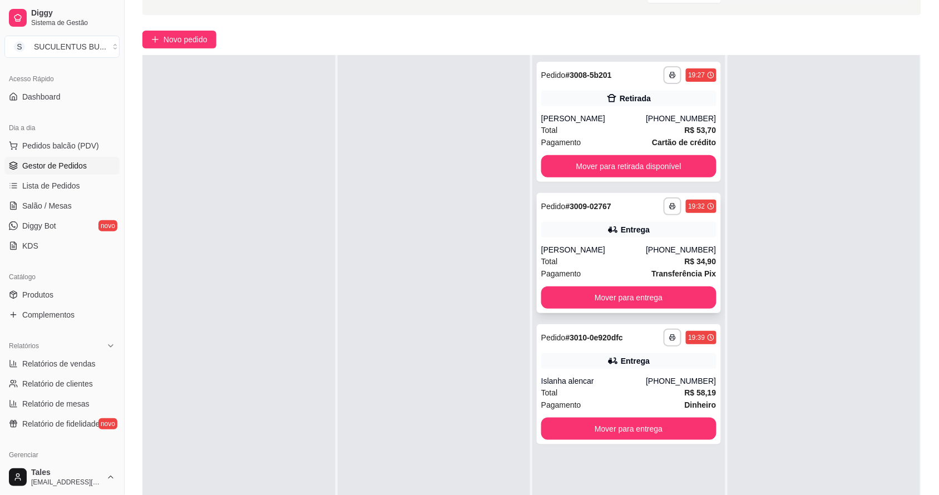
scroll to position [170, 0]
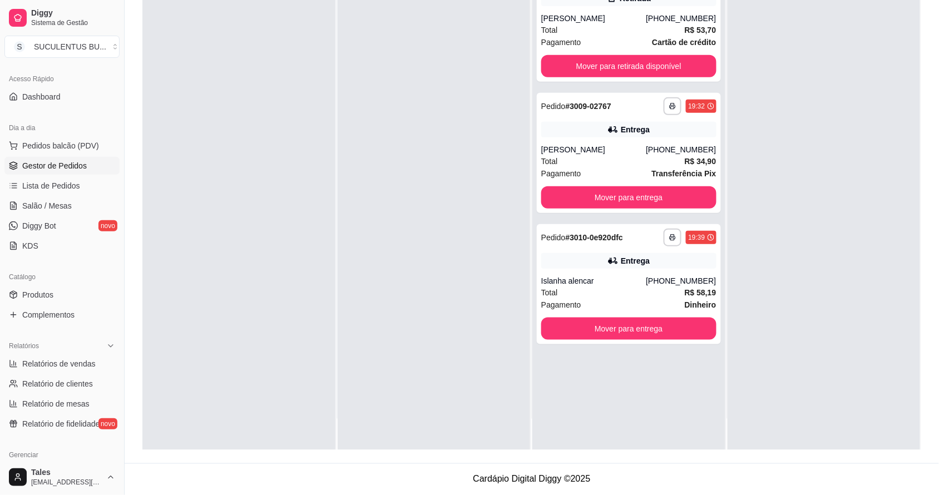
click at [416, 494] on footer "Cardápio Digital Diggy © 2025" at bounding box center [532, 480] width 815 height 32
click at [651, 56] on button "Mover para retirada disponível" at bounding box center [628, 66] width 175 height 22
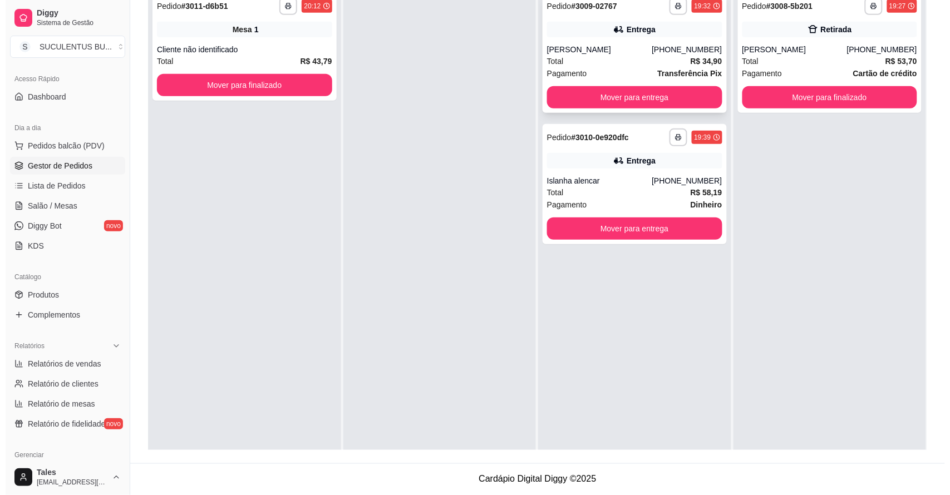
scroll to position [0, 0]
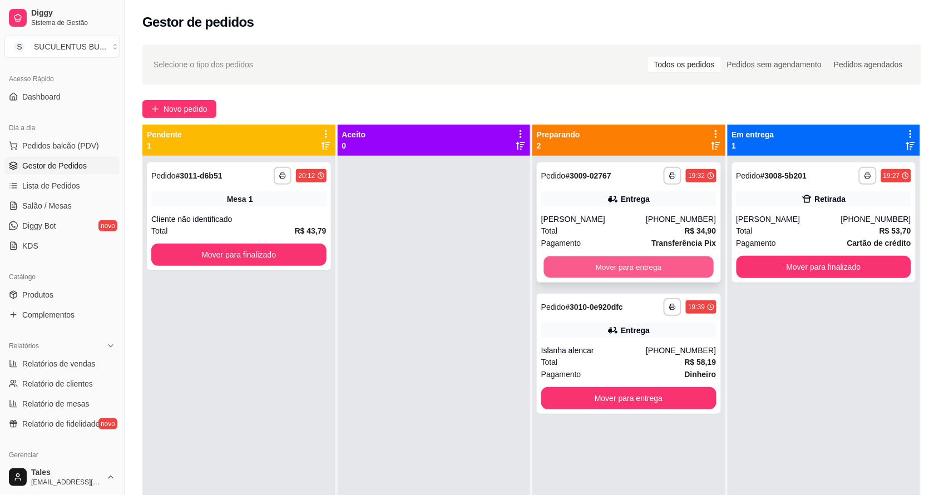
click at [699, 262] on button "Mover para entrega" at bounding box center [629, 268] width 170 height 22
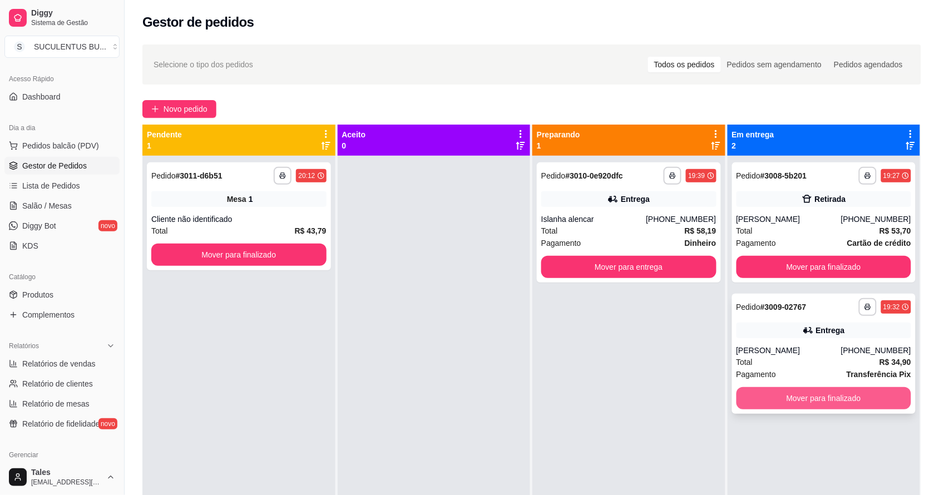
click at [774, 393] on button "Mover para finalizado" at bounding box center [824, 398] width 175 height 22
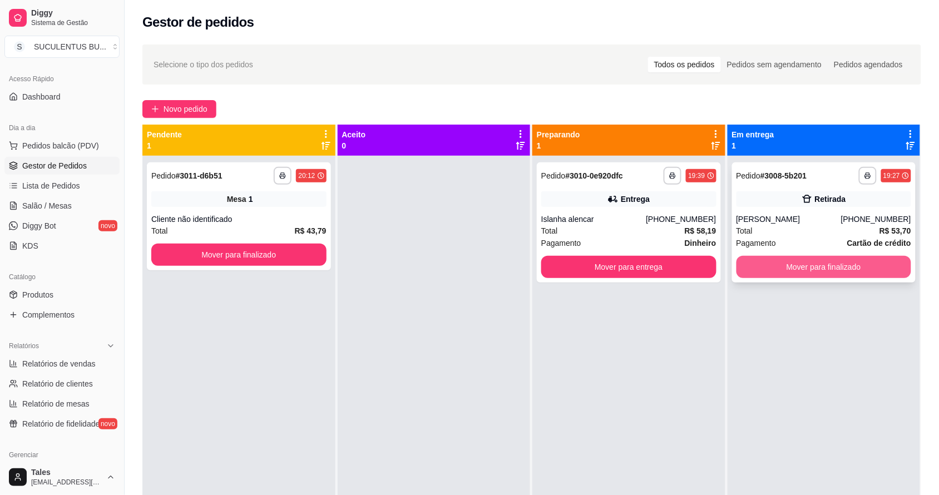
click at [775, 259] on button "Mover para finalizado" at bounding box center [824, 267] width 175 height 22
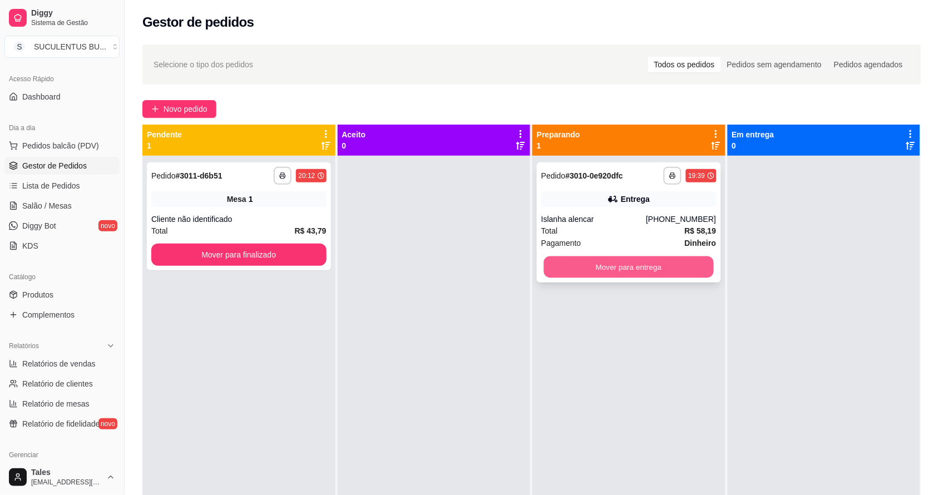
click at [672, 277] on button "Mover para entrega" at bounding box center [629, 268] width 170 height 22
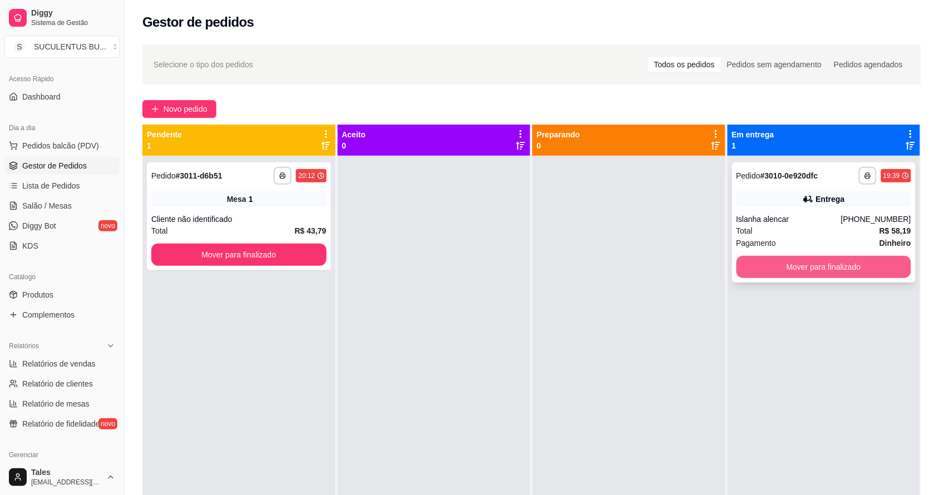
click at [786, 267] on button "Mover para finalizado" at bounding box center [824, 267] width 175 height 22
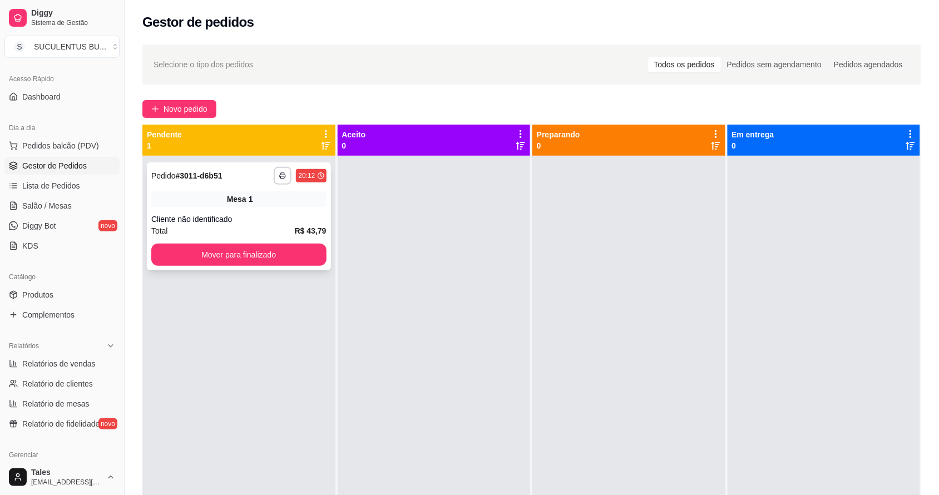
click at [226, 177] on div "**********" at bounding box center [238, 176] width 175 height 18
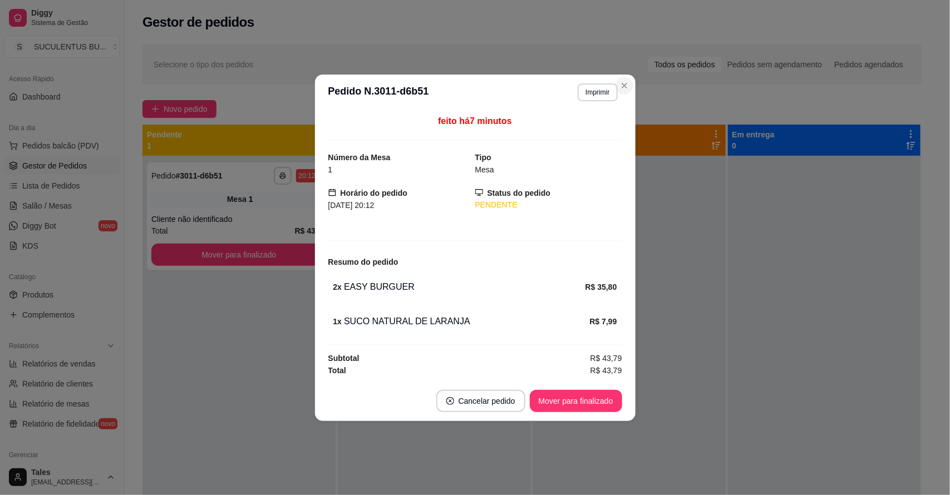
click at [626, 87] on icon "Close" at bounding box center [624, 85] width 9 height 9
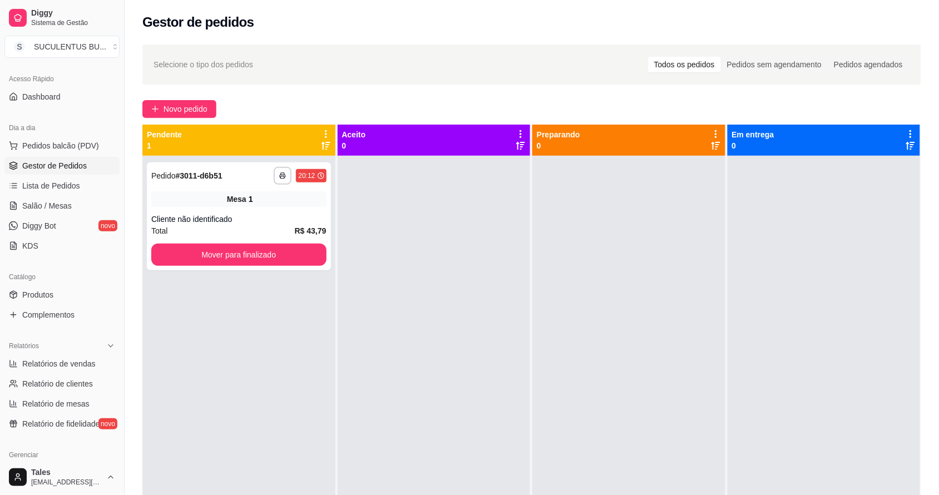
click at [401, 494] on div at bounding box center [434, 403] width 193 height 495
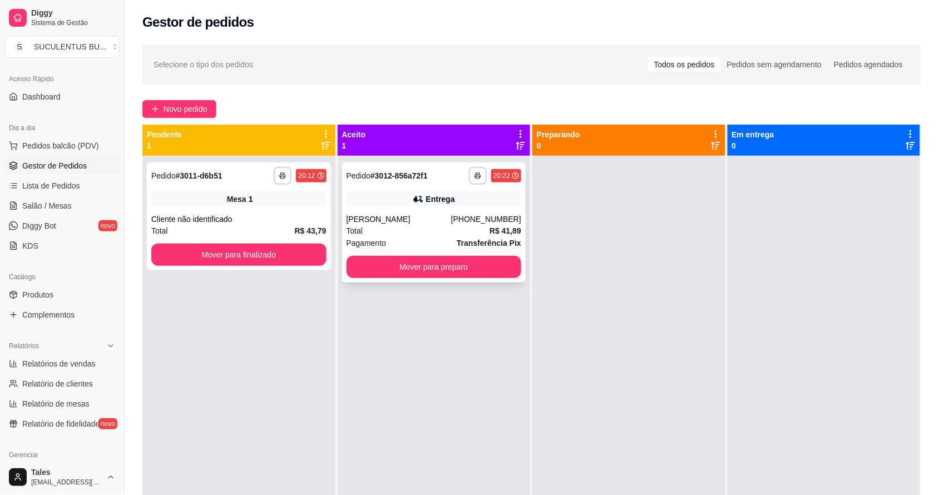
click at [432, 251] on div "**********" at bounding box center [434, 223] width 184 height 120
click at [473, 271] on button "Mover para preparo" at bounding box center [434, 268] width 170 height 22
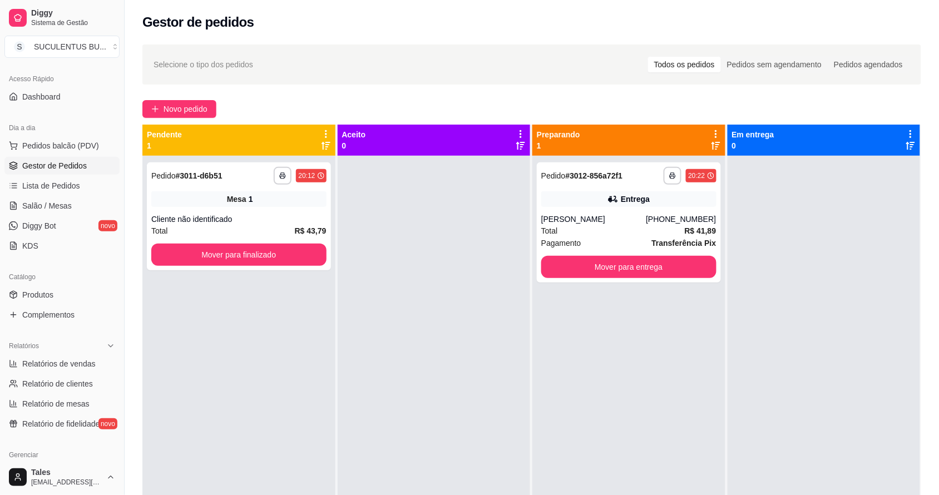
drag, startPoint x: 284, startPoint y: 176, endPoint x: 476, endPoint y: 97, distance: 207.6
drag, startPoint x: 476, startPoint y: 97, endPoint x: 459, endPoint y: 99, distance: 16.8
click at [459, 100] on div "Novo pedido" at bounding box center [531, 109] width 779 height 18
click at [455, 104] on div "Novo pedido" at bounding box center [531, 109] width 779 height 18
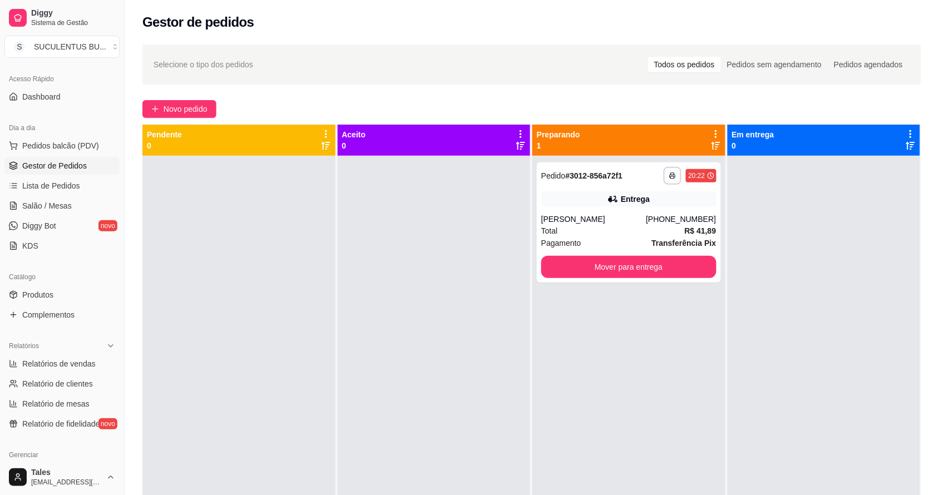
click at [393, 138] on div "Aceito 0" at bounding box center [434, 140] width 184 height 22
click at [360, 132] on p "Aceito" at bounding box center [354, 134] width 24 height 11
click at [184, 134] on div "Pendente 0" at bounding box center [239, 140] width 184 height 22
click at [376, 129] on div "Aceito 0" at bounding box center [434, 140] width 184 height 22
click at [582, 128] on div "Preparando 1" at bounding box center [629, 140] width 193 height 31
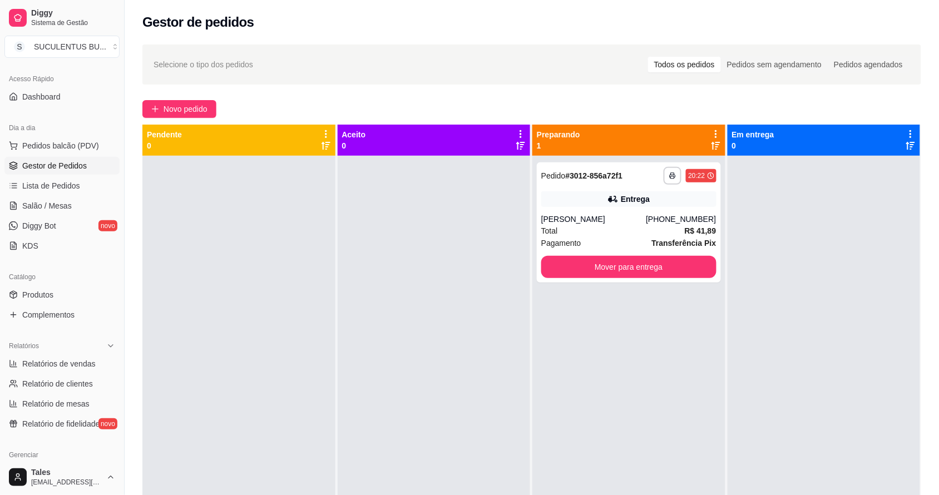
click at [781, 126] on div "Em entrega 0" at bounding box center [824, 140] width 193 height 31
click at [619, 269] on button "Mover para entrega" at bounding box center [629, 268] width 170 height 22
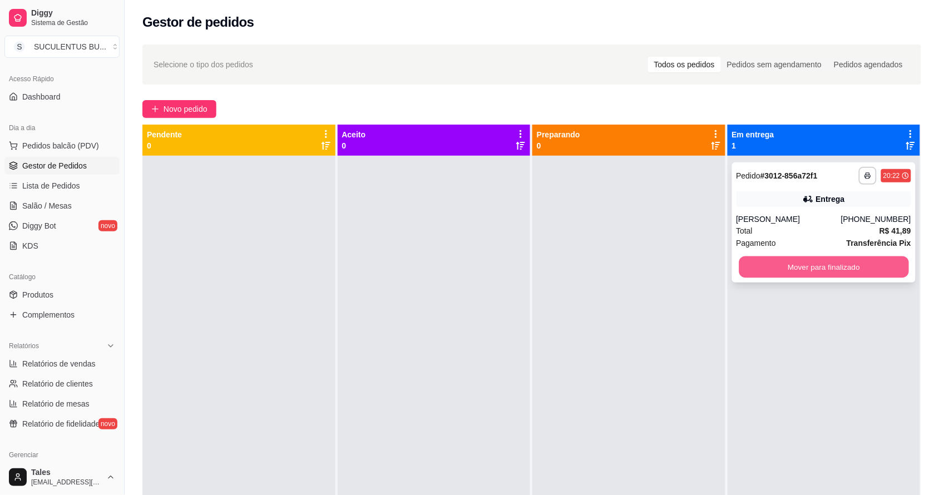
click at [805, 271] on button "Mover para finalizado" at bounding box center [824, 268] width 170 height 22
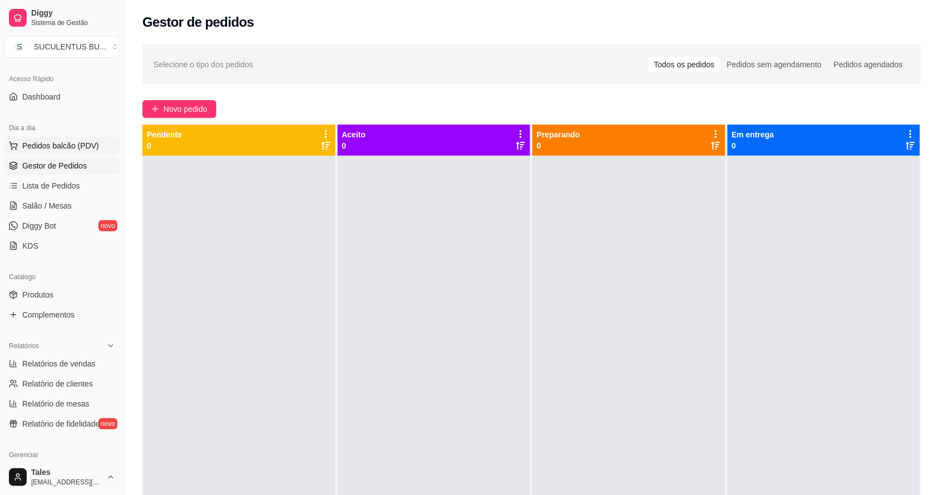
click at [74, 140] on button "Pedidos balcão (PDV)" at bounding box center [61, 146] width 115 height 18
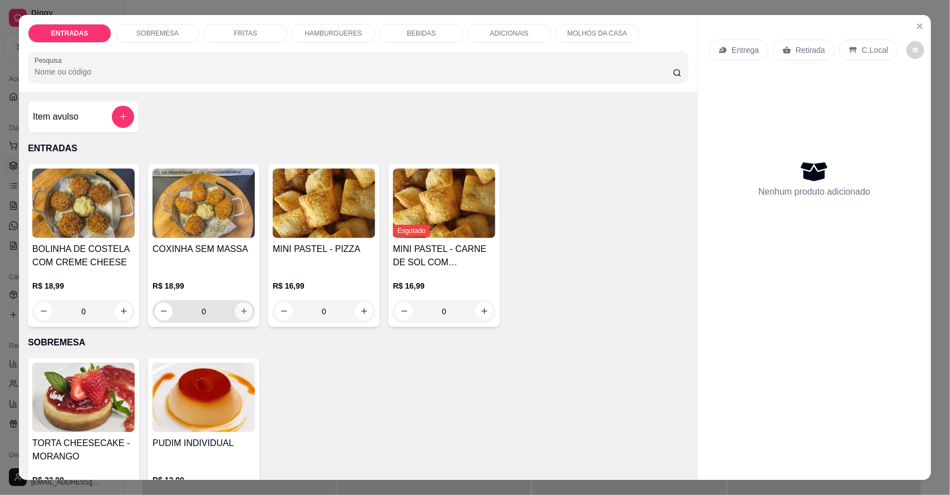
click at [240, 308] on icon "increase-product-quantity" at bounding box center [244, 311] width 8 height 8
type input "1"
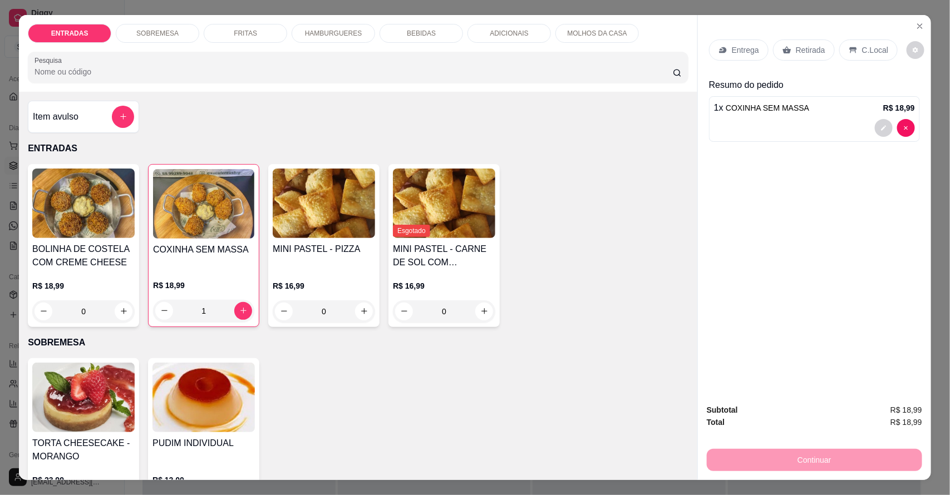
click at [330, 29] on p "HAMBURGUERES" at bounding box center [333, 33] width 57 height 9
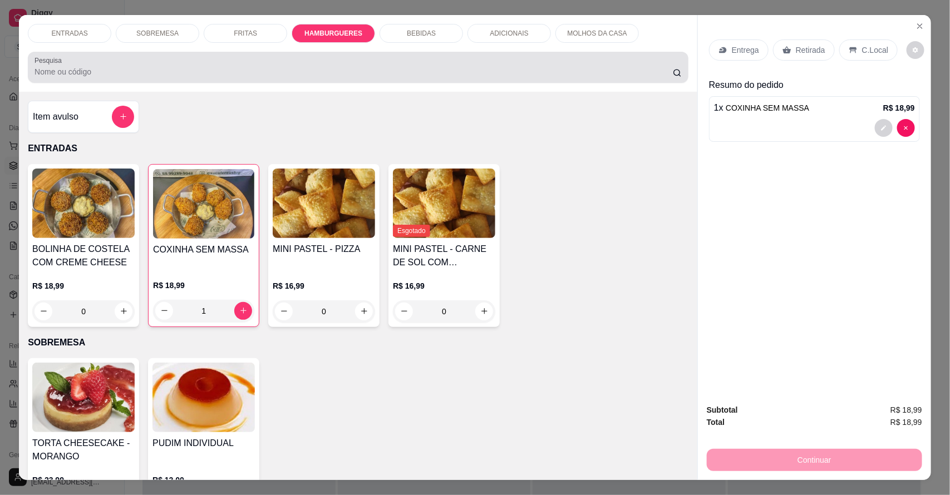
scroll to position [21, 0]
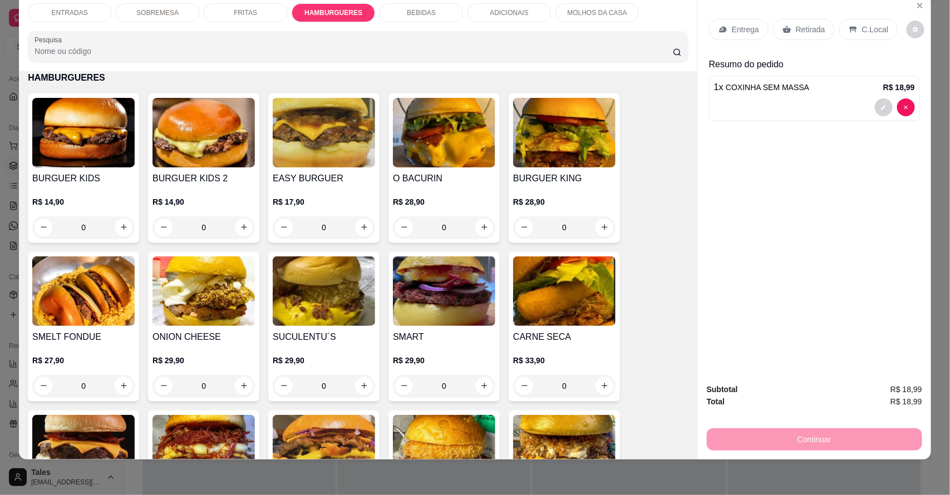
click at [98, 18] on div "ENTRADAS" at bounding box center [69, 12] width 83 height 19
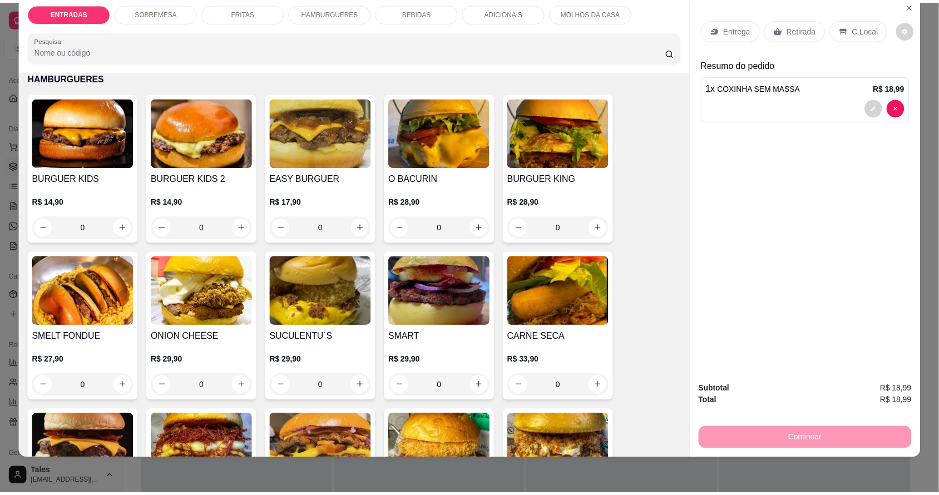
scroll to position [50, 0]
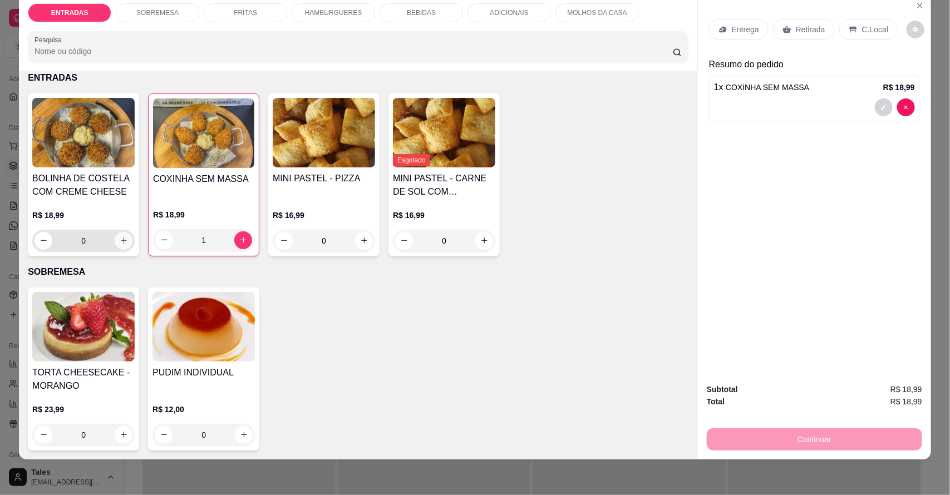
click at [117, 247] on button "increase-product-quantity" at bounding box center [124, 241] width 18 height 18
type input "1"
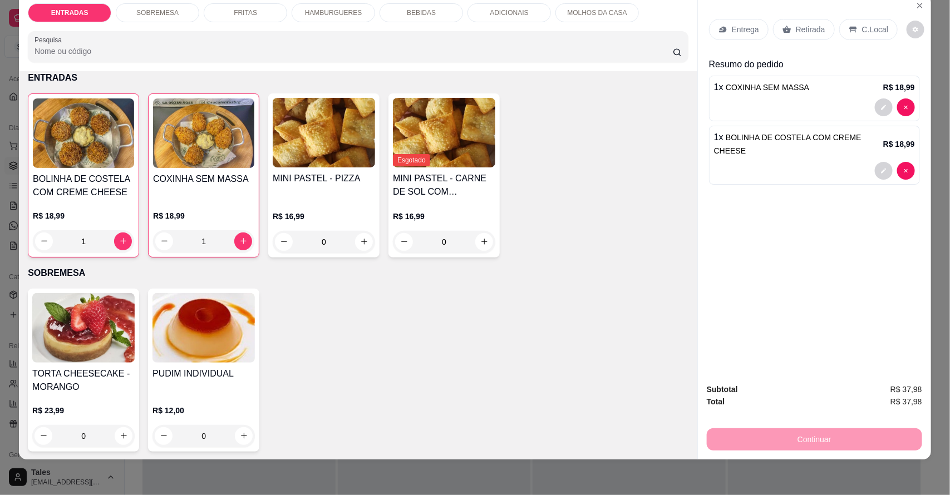
click at [738, 32] on p "Entrega" at bounding box center [745, 29] width 27 height 11
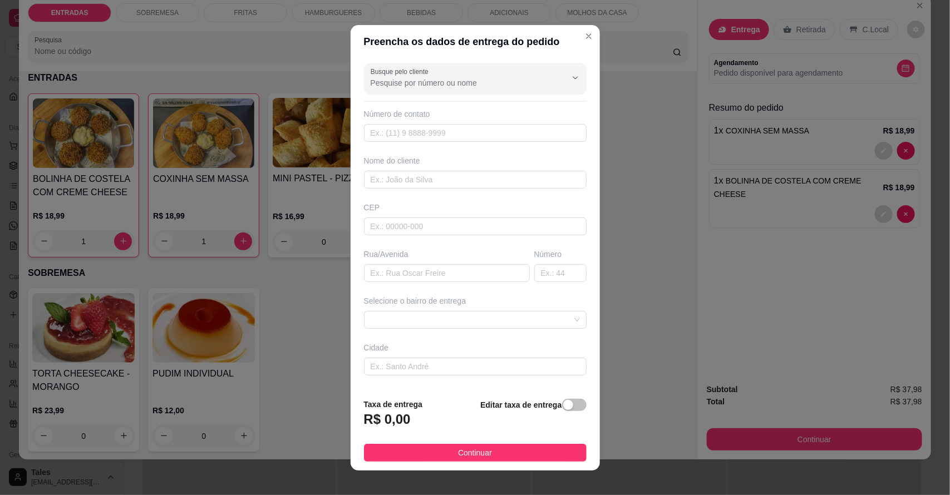
click at [508, 93] on div "Busque pelo cliente Número de contato Nome do cliente CEP Rua/[GEOGRAPHIC_DATA]…" at bounding box center [475, 223] width 249 height 331
click at [432, 83] on input "Busque pelo cliente" at bounding box center [460, 82] width 178 height 11
click at [377, 81] on input "daayane" at bounding box center [460, 82] width 178 height 11
type input "dayane"
click at [457, 88] on div at bounding box center [475, 78] width 209 height 22
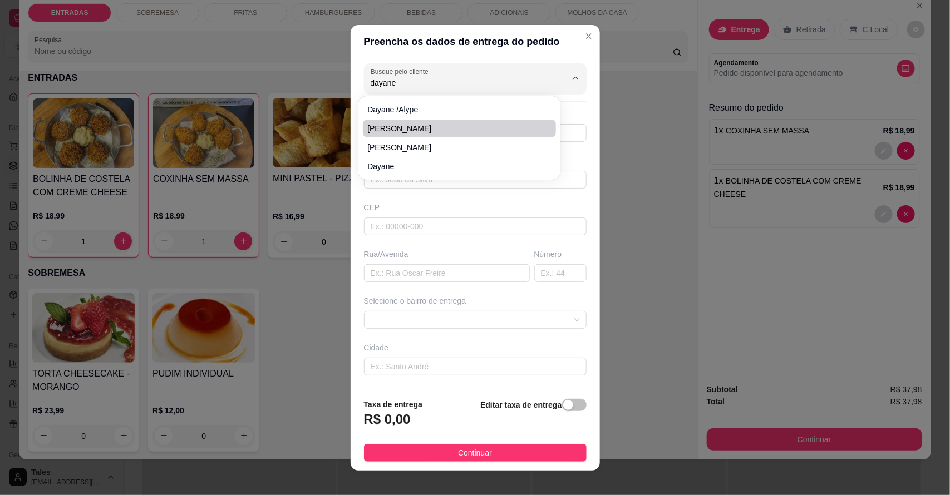
click at [446, 132] on span "[PERSON_NAME]" at bounding box center [453, 128] width 173 height 11
type input "[PERSON_NAME]"
type input "88981119064"
type input "[PERSON_NAME]"
type input "Ao lado da casa de [PERSON_NAME]"
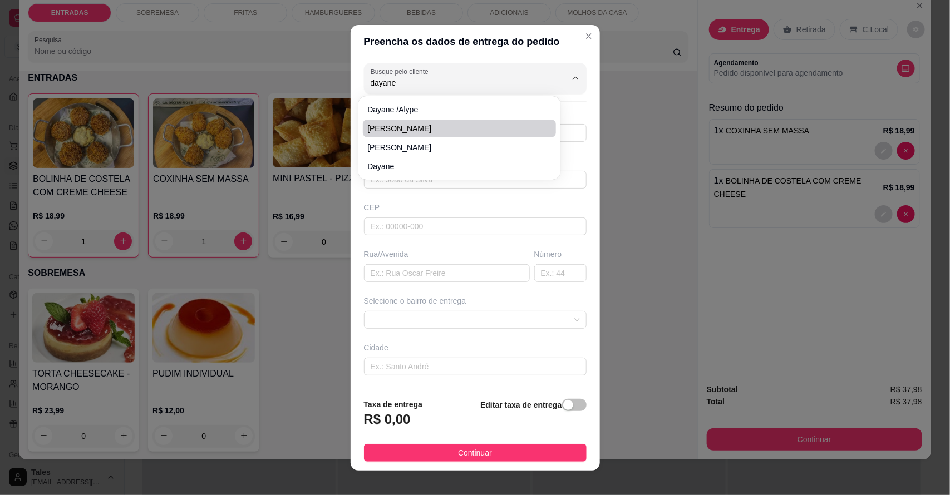
type input "Salitre"
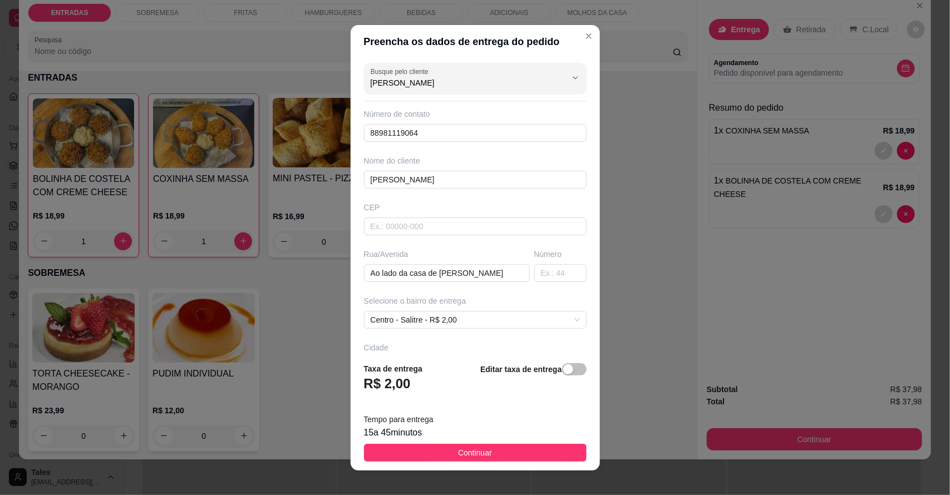
click at [496, 452] on button "Continuar" at bounding box center [475, 453] width 223 height 18
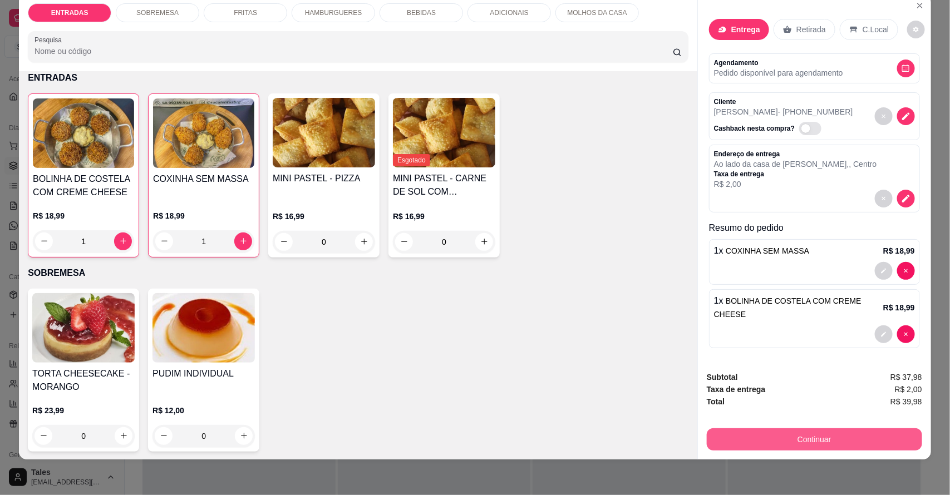
click at [832, 443] on button "Continuar" at bounding box center [814, 440] width 215 height 22
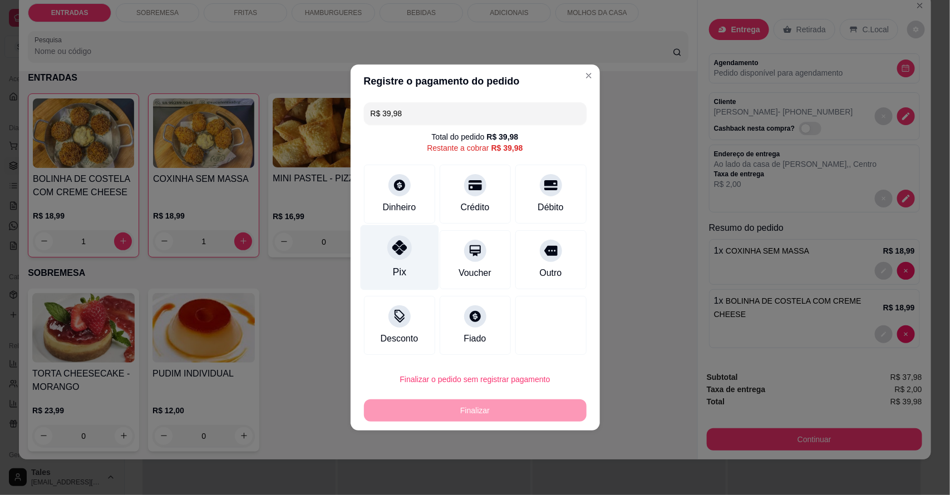
click at [410, 270] on div "Pix" at bounding box center [399, 257] width 78 height 65
type input "R$ 0,00"
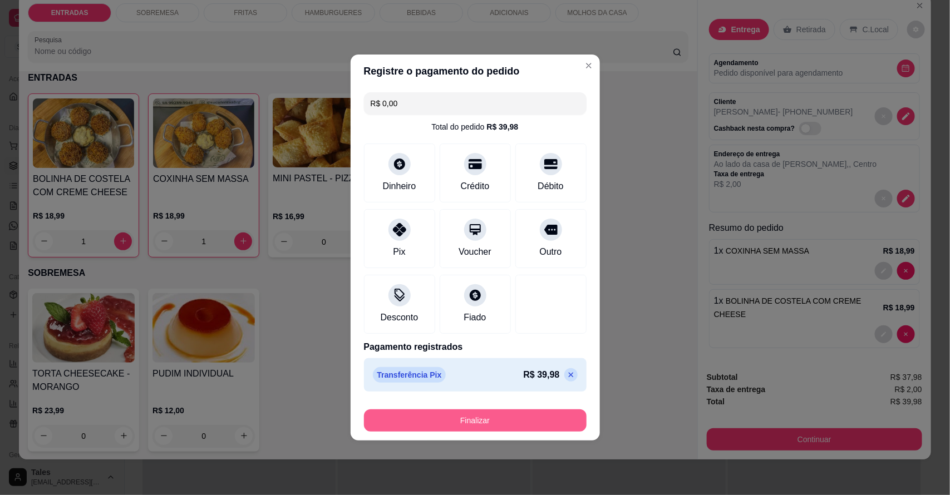
click at [533, 416] on button "Finalizar" at bounding box center [475, 421] width 223 height 22
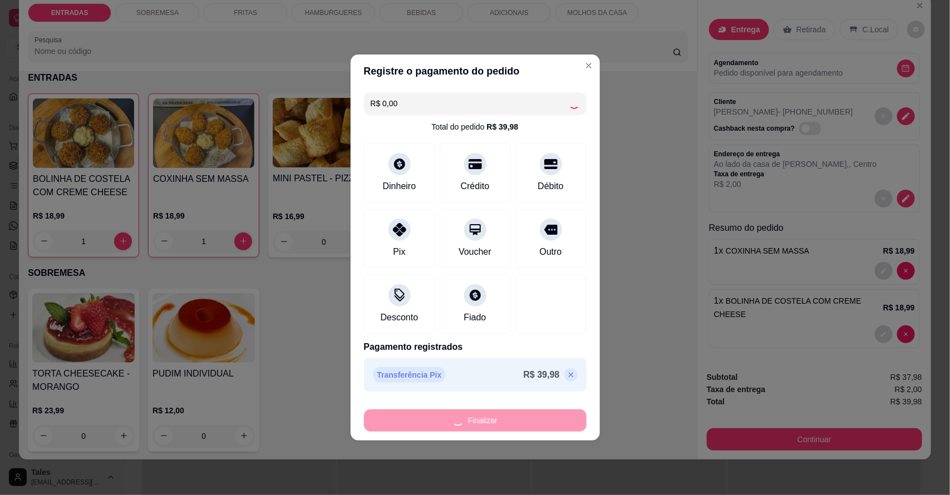
type input "0"
type input "-R$ 39,98"
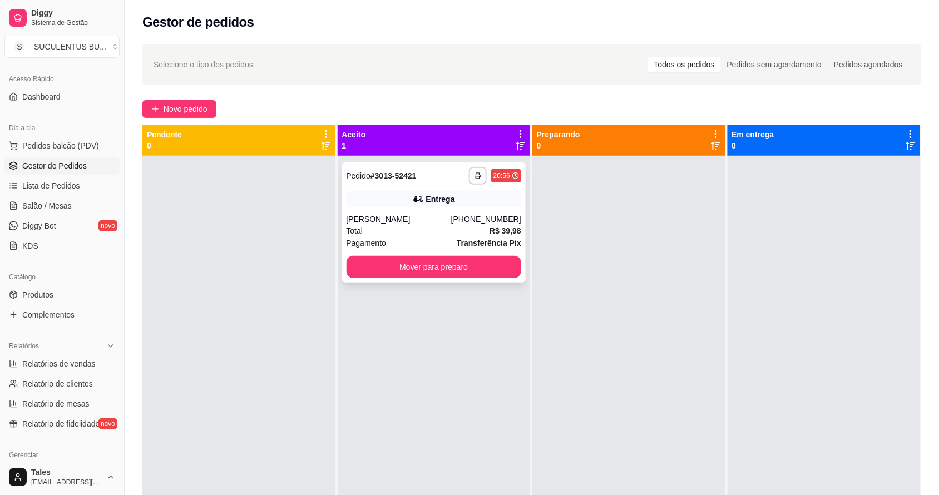
click at [470, 227] on div "Total R$ 39,98" at bounding box center [434, 231] width 175 height 12
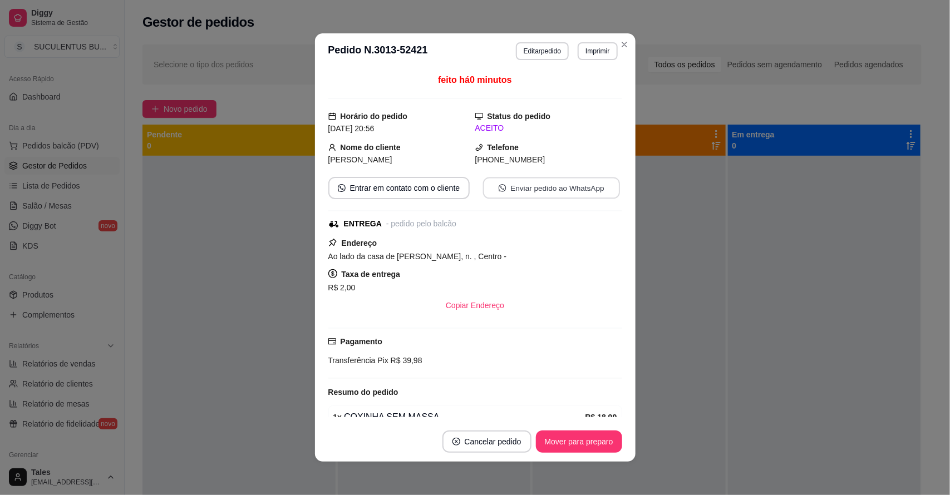
click at [501, 187] on button "Enviar pedido ao WhatsApp" at bounding box center [550, 189] width 137 height 22
click at [588, 441] on button "Mover para preparo" at bounding box center [579, 442] width 86 height 22
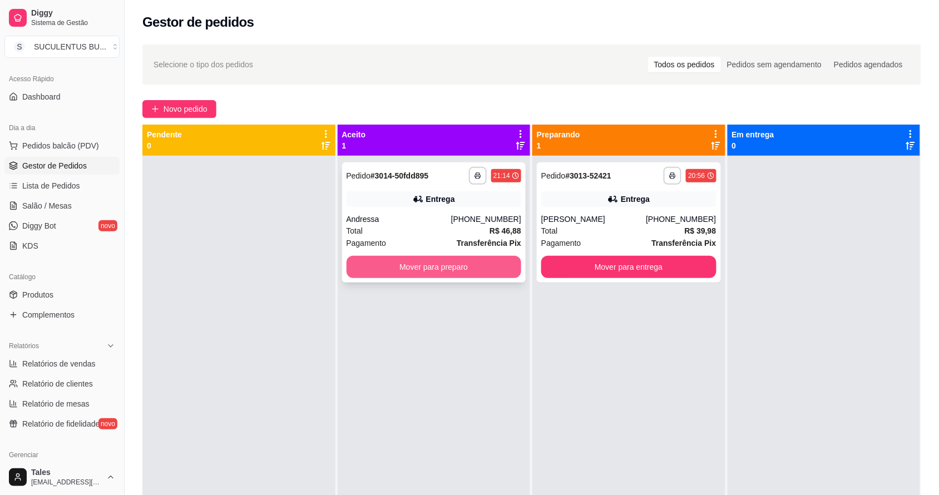
click at [441, 273] on button "Mover para preparo" at bounding box center [434, 267] width 175 height 22
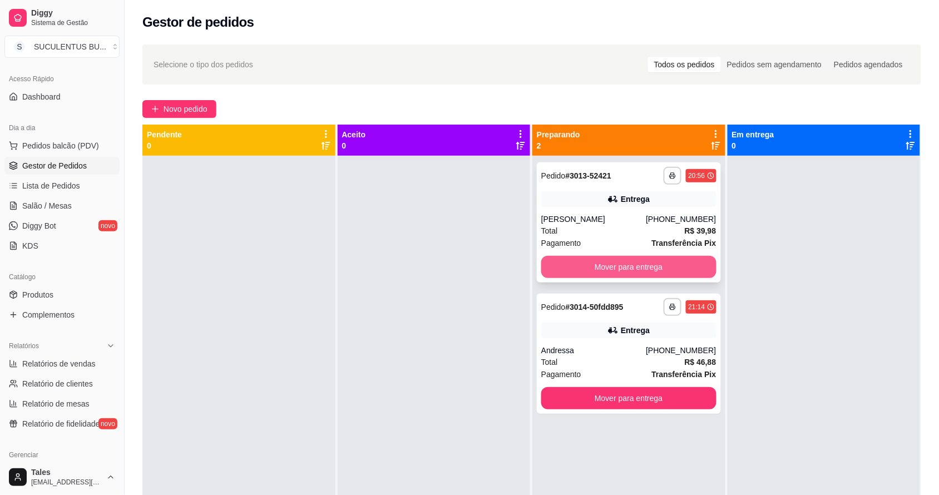
click at [629, 273] on button "Mover para entrega" at bounding box center [628, 267] width 175 height 22
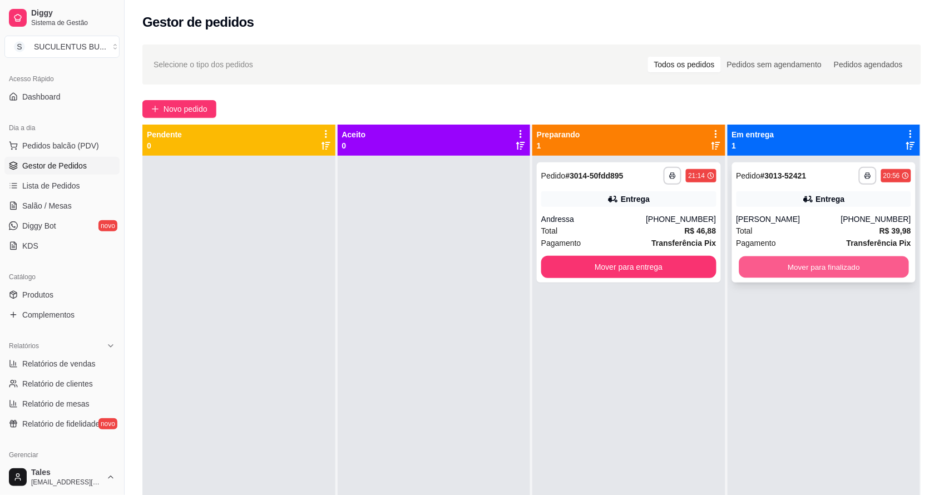
click at [873, 265] on button "Mover para finalizado" at bounding box center [824, 268] width 170 height 22
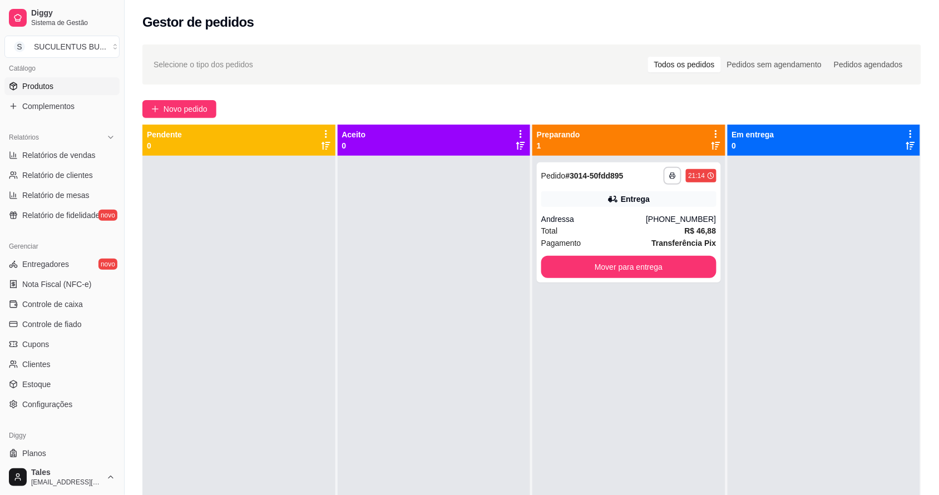
scroll to position [305, 0]
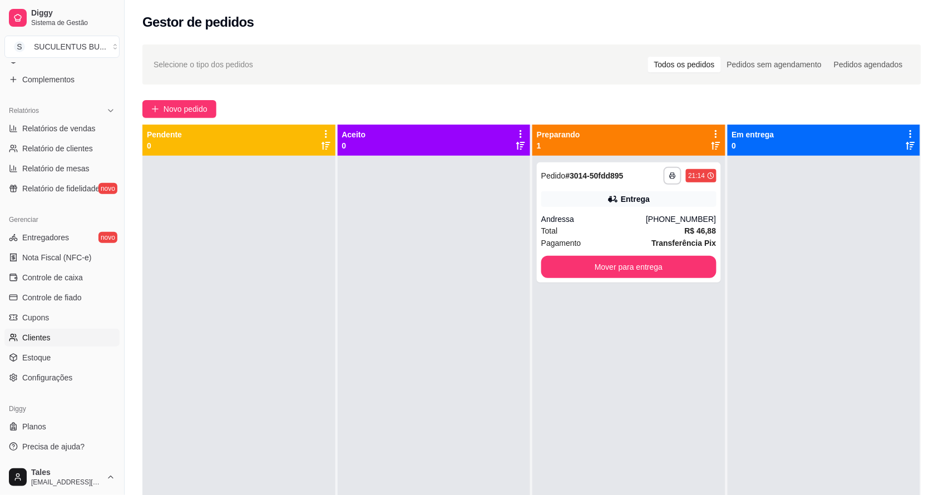
click at [71, 336] on link "Clientes" at bounding box center [61, 338] width 115 height 18
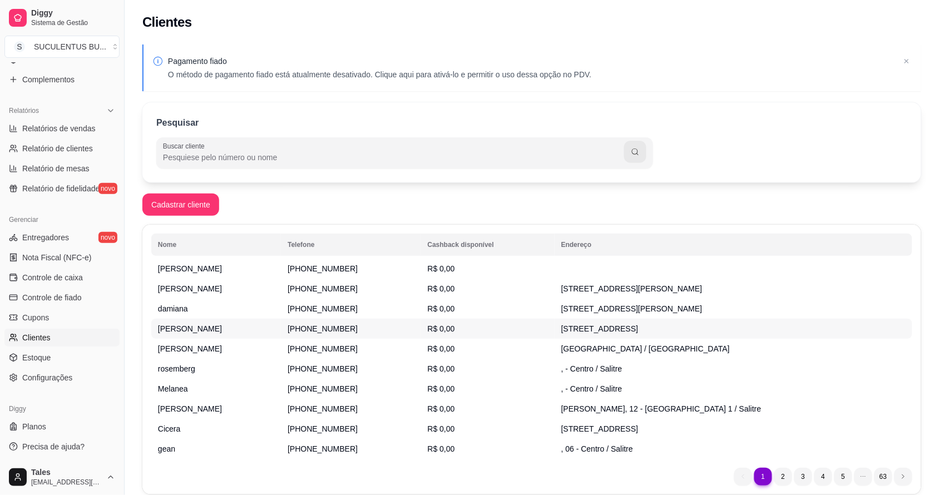
scroll to position [45, 0]
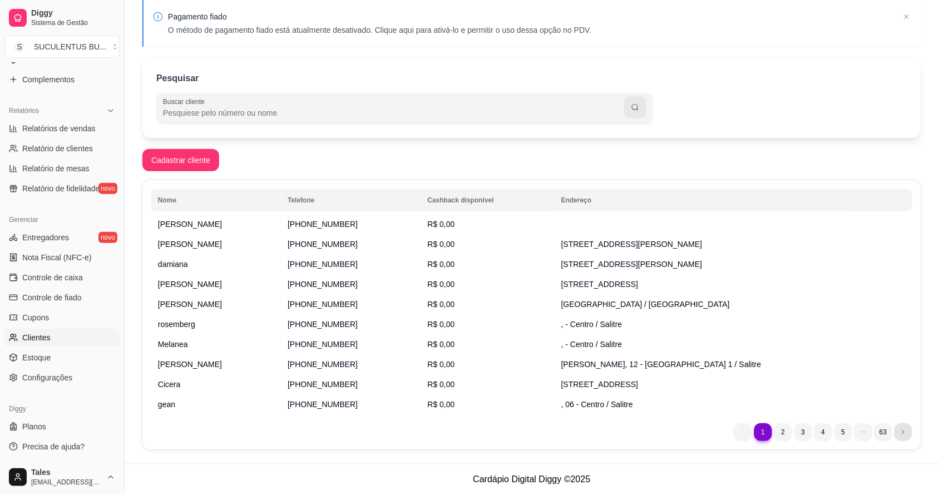
click at [904, 433] on icon "next page button" at bounding box center [904, 433] width 2 height 4
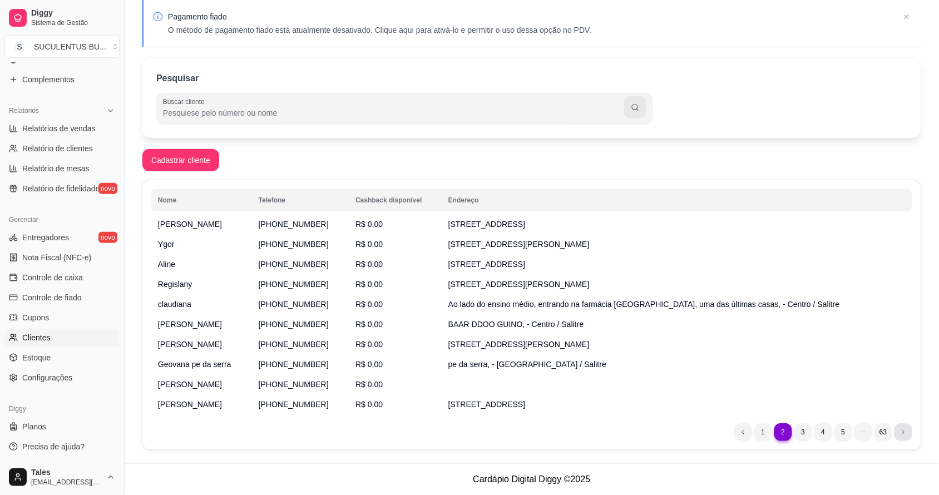
click at [904, 433] on icon "next page button" at bounding box center [904, 433] width 2 height 4
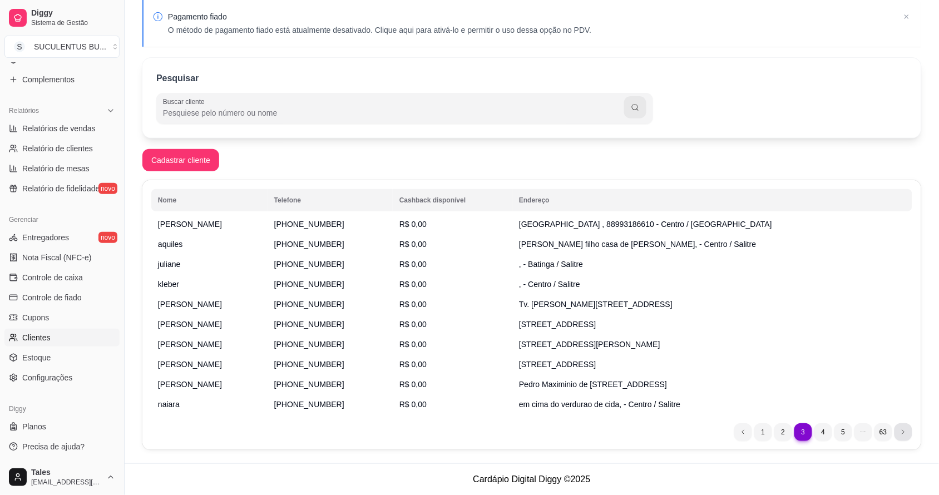
click at [904, 433] on icon "next page button" at bounding box center [904, 433] width 2 height 4
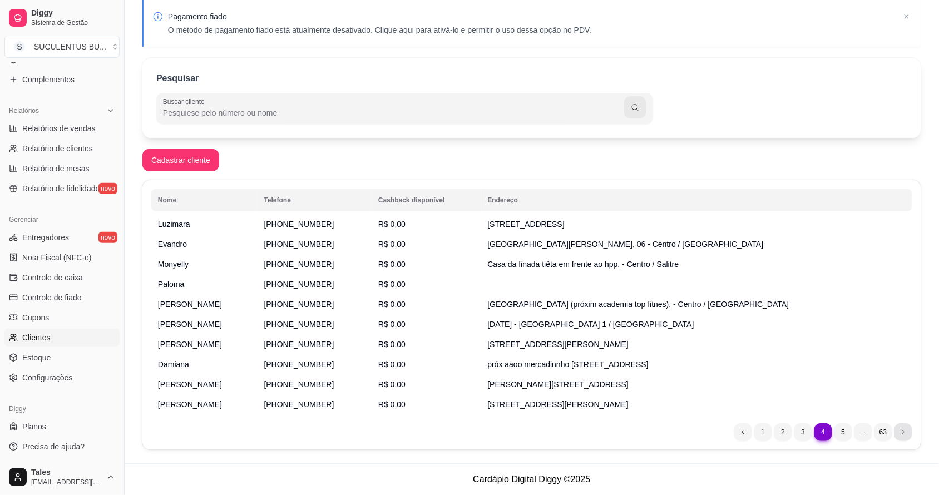
click at [904, 433] on icon "next page button" at bounding box center [904, 433] width 2 height 4
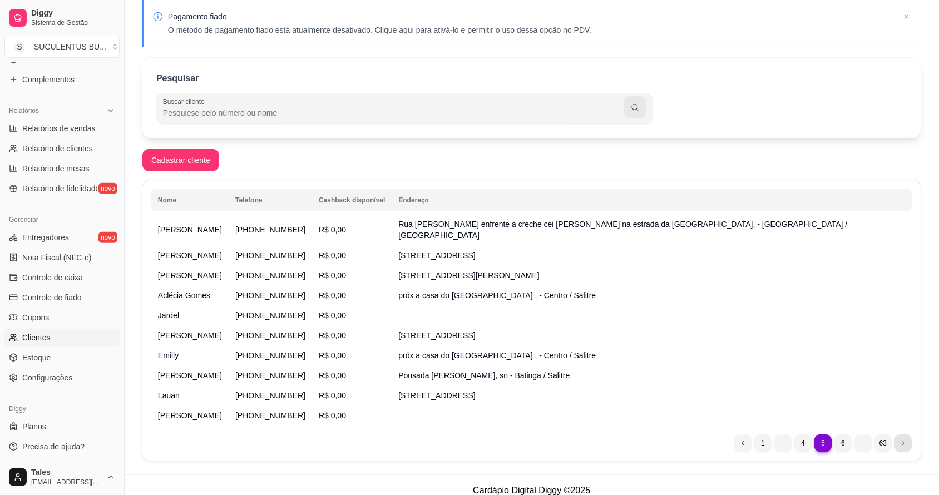
click at [903, 440] on icon "next page button" at bounding box center [903, 443] width 7 height 7
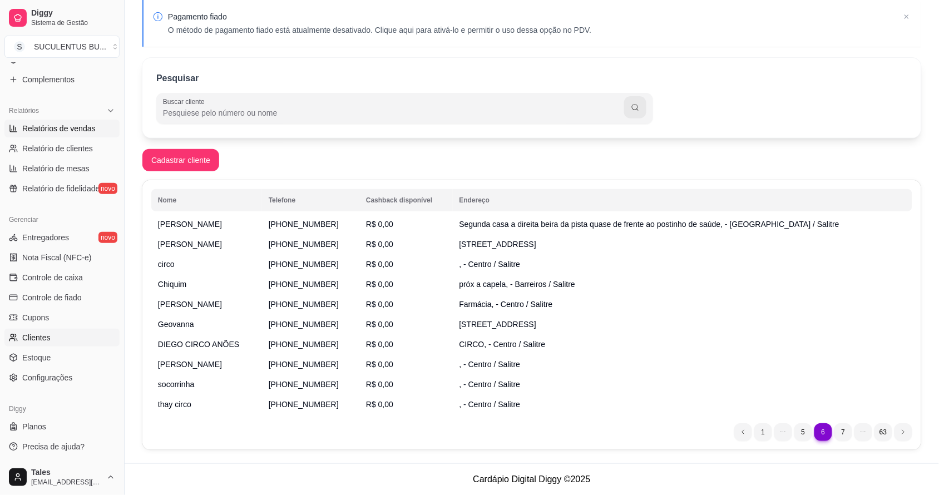
click at [81, 125] on span "Relatórios de vendas" at bounding box center [58, 128] width 73 height 11
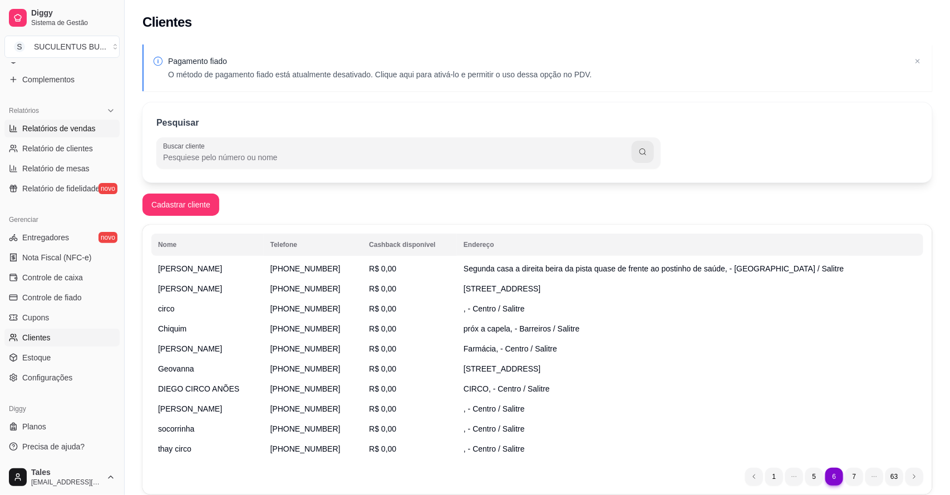
select select "ALL"
select select "0"
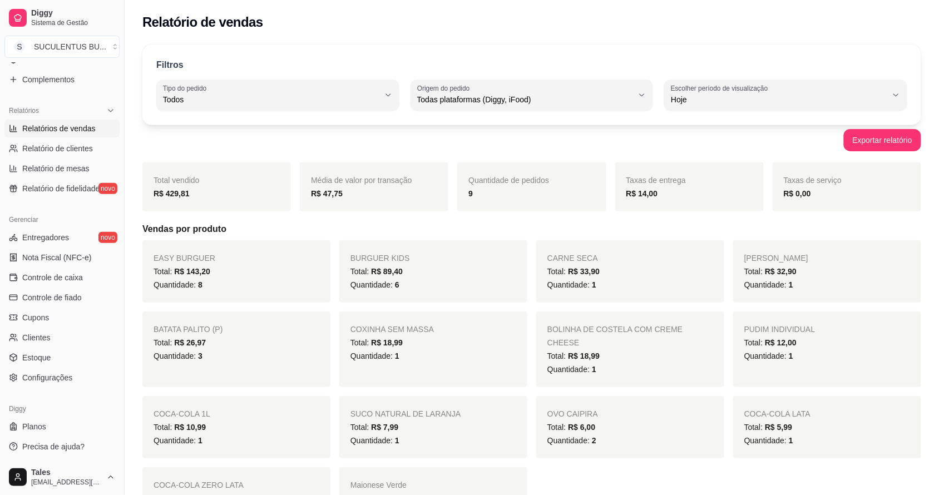
drag, startPoint x: 81, startPoint y: 125, endPoint x: 252, endPoint y: 55, distance: 184.9
click at [252, 55] on div "Filtros ALL Tipo do pedido Todos Entrega Retirada Mesa Consumo local Tipo do pe…" at bounding box center [531, 85] width 779 height 80
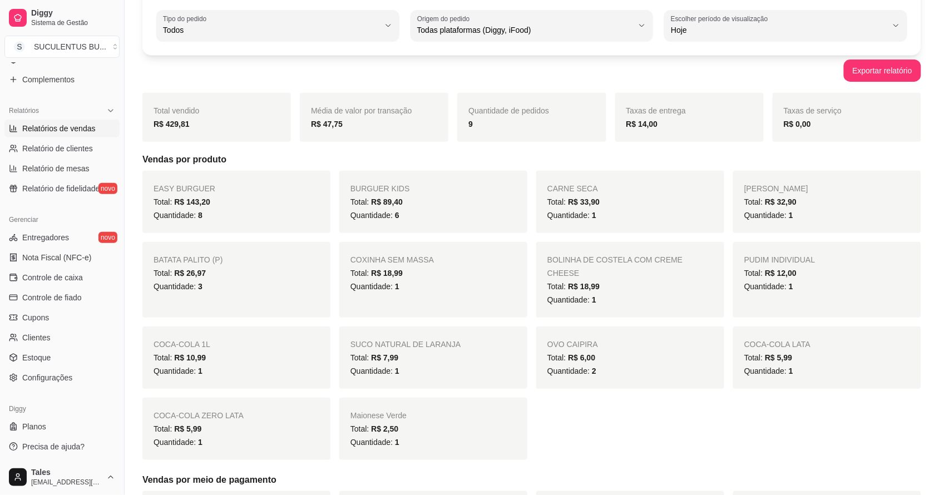
scroll to position [139, 0]
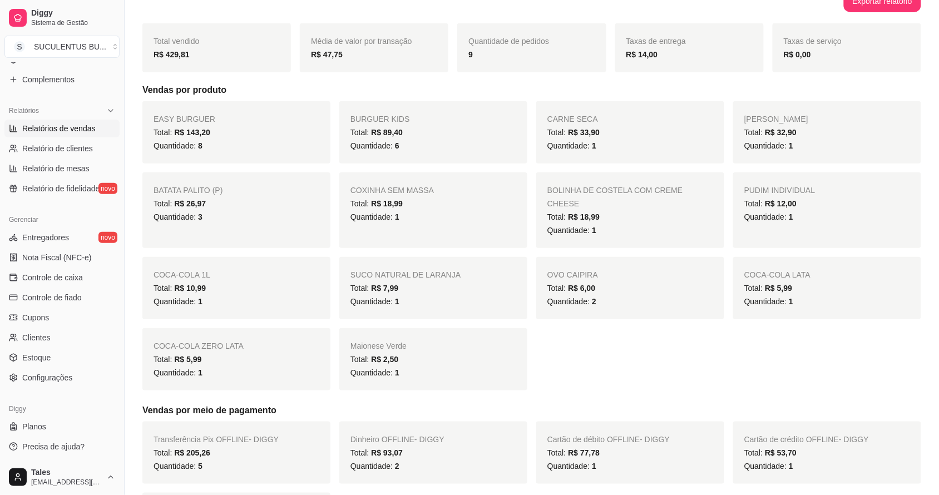
drag, startPoint x: 404, startPoint y: 312, endPoint x: 716, endPoint y: 256, distance: 317.2
click at [716, 257] on div "OVO CAIPIRA Total: R$ 6,00 Quantidade: 2" at bounding box center [630, 288] width 188 height 62
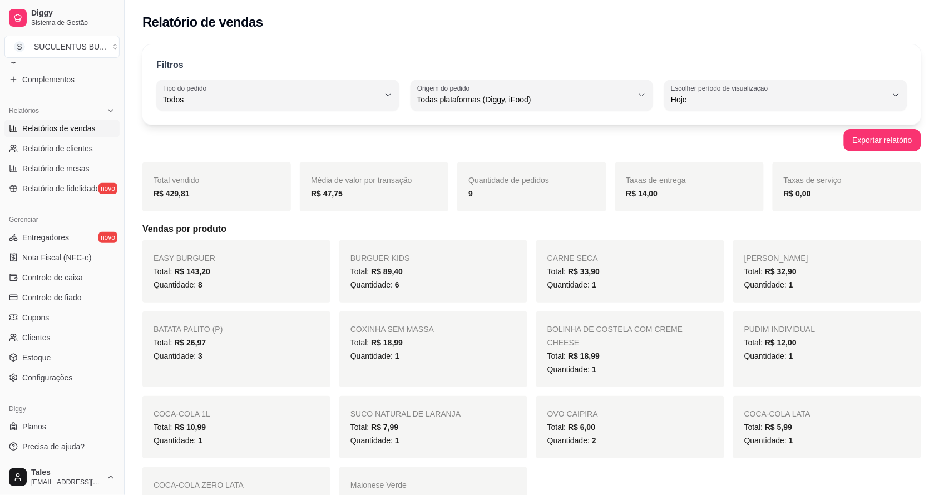
scroll to position [0, 0]
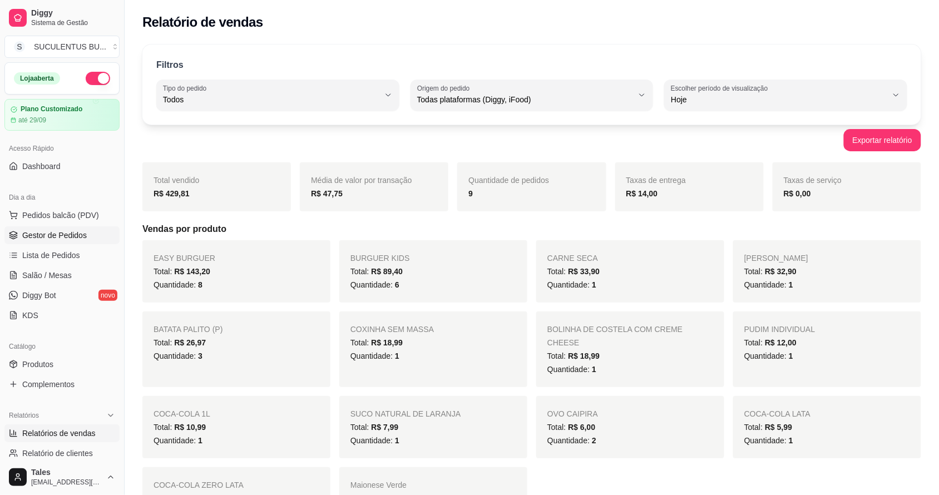
click at [58, 234] on span "Gestor de Pedidos" at bounding box center [54, 235] width 65 height 11
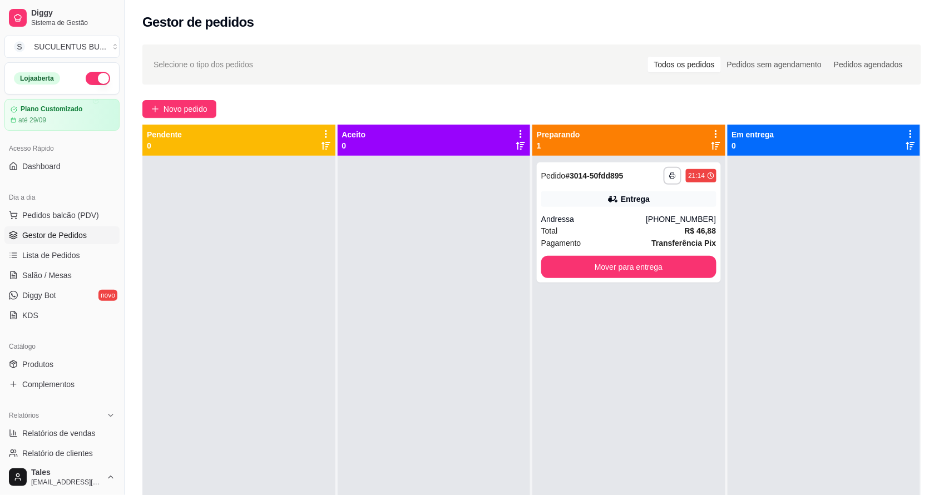
scroll to position [70, 0]
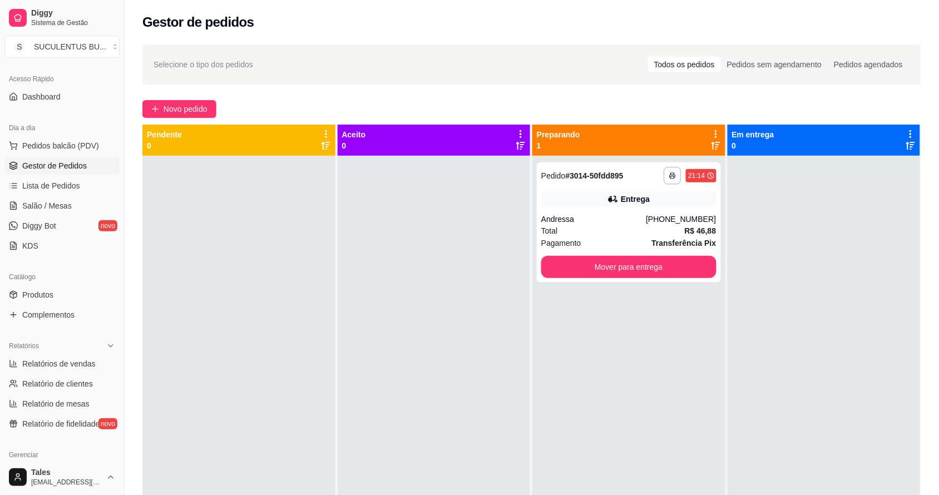
drag, startPoint x: 96, startPoint y: 403, endPoint x: 196, endPoint y: 408, distance: 100.8
click at [196, 408] on div at bounding box center [238, 403] width 193 height 495
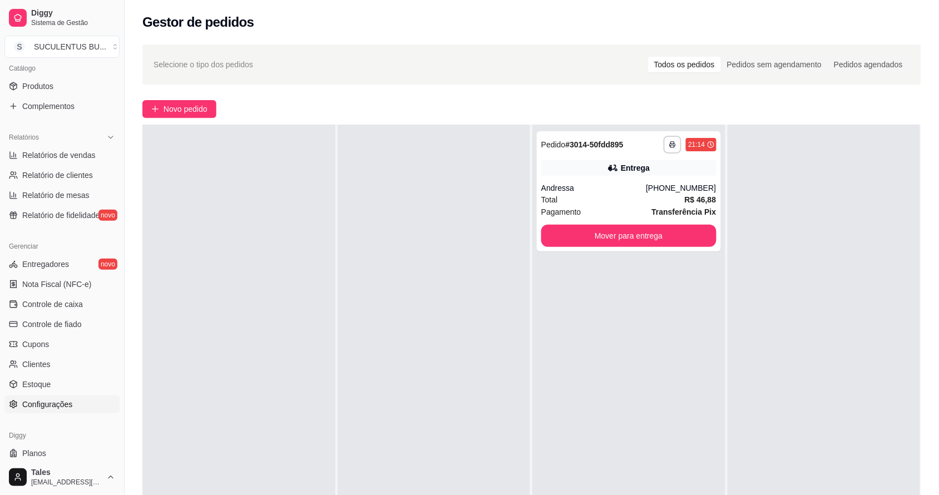
scroll to position [305, 0]
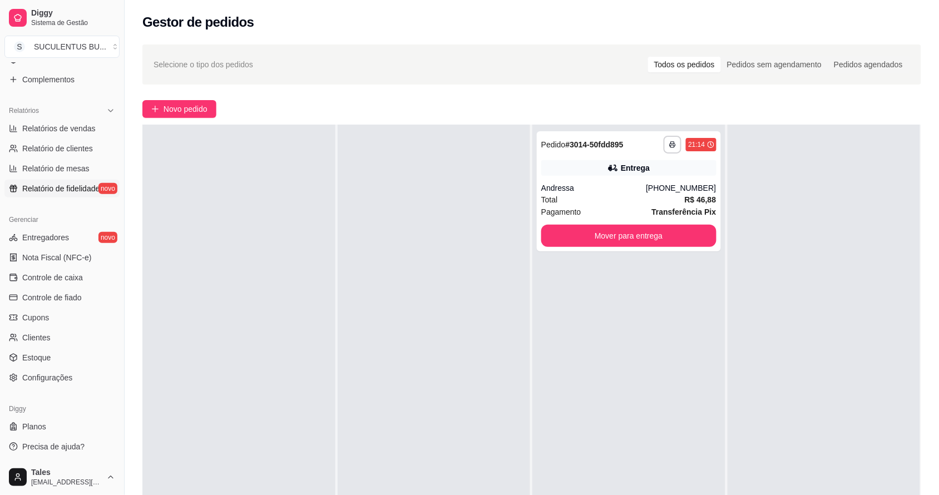
click at [65, 195] on link "Relatório de fidelidade novo" at bounding box center [61, 189] width 115 height 18
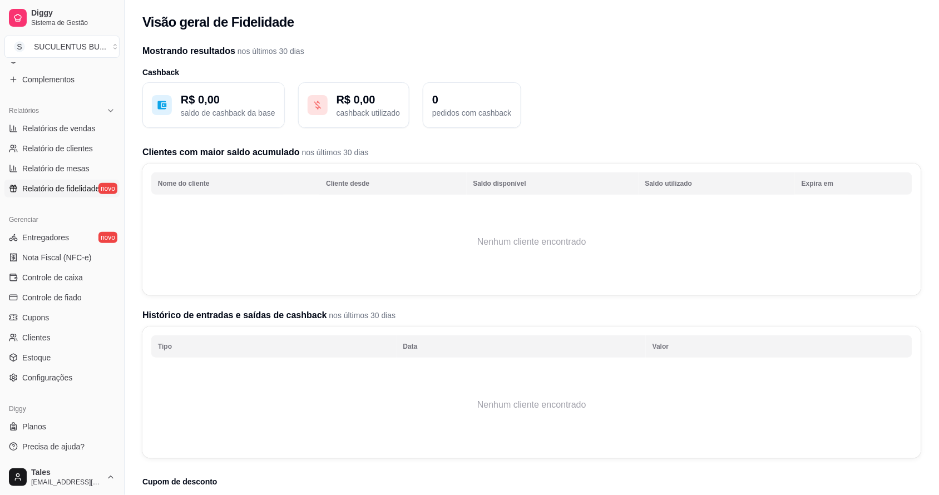
click at [449, 237] on td "Nenhum cliente encontrado" at bounding box center [531, 242] width 761 height 89
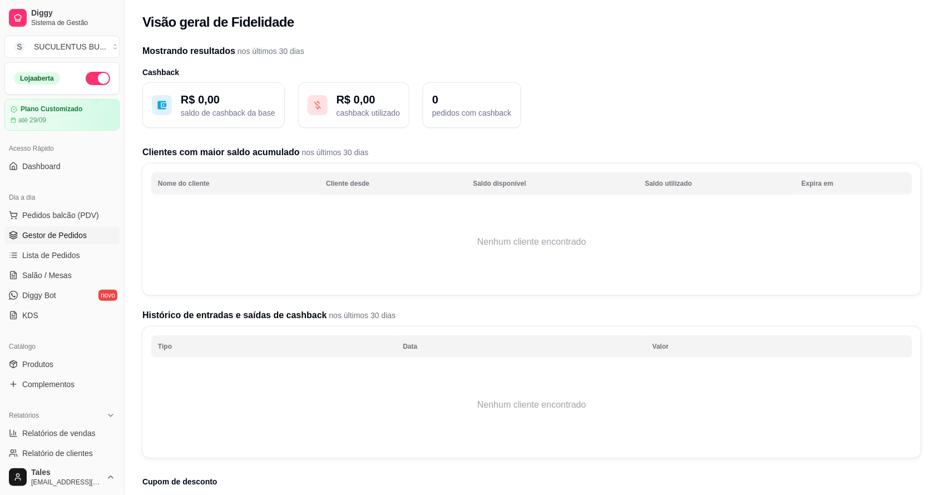
click at [62, 230] on span "Gestor de Pedidos" at bounding box center [54, 235] width 65 height 11
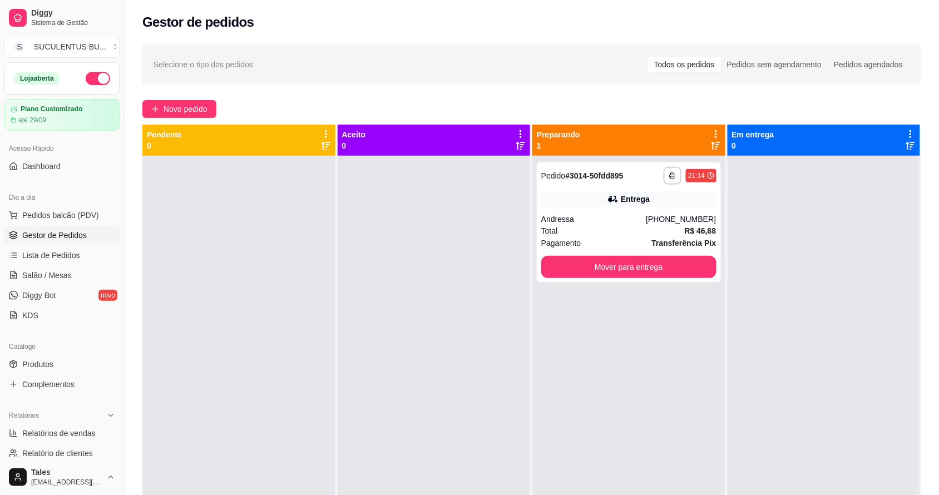
click at [749, 247] on div at bounding box center [824, 403] width 193 height 495
